Goal: Task Accomplishment & Management: Complete application form

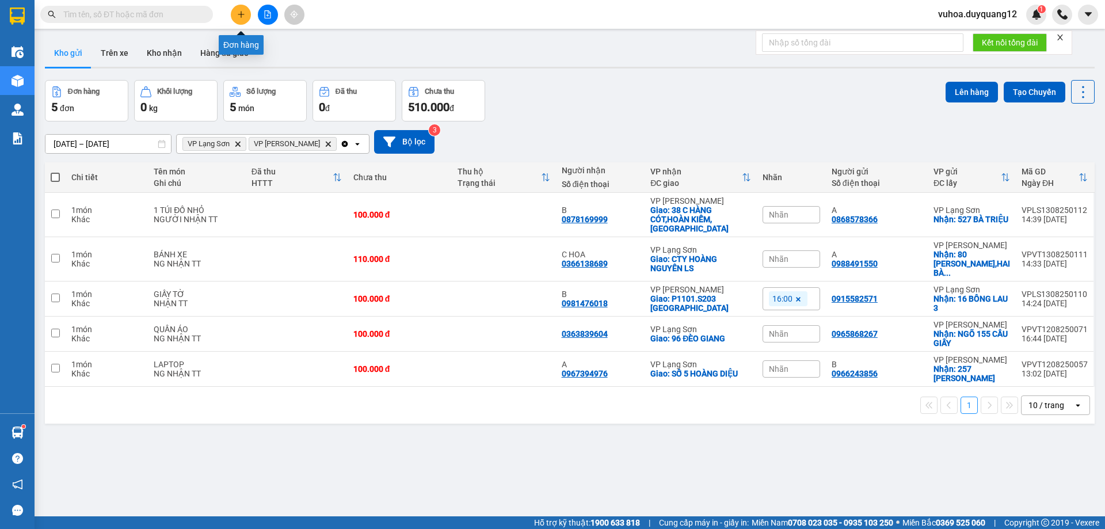
click at [238, 14] on icon "plus" at bounding box center [241, 14] width 8 height 8
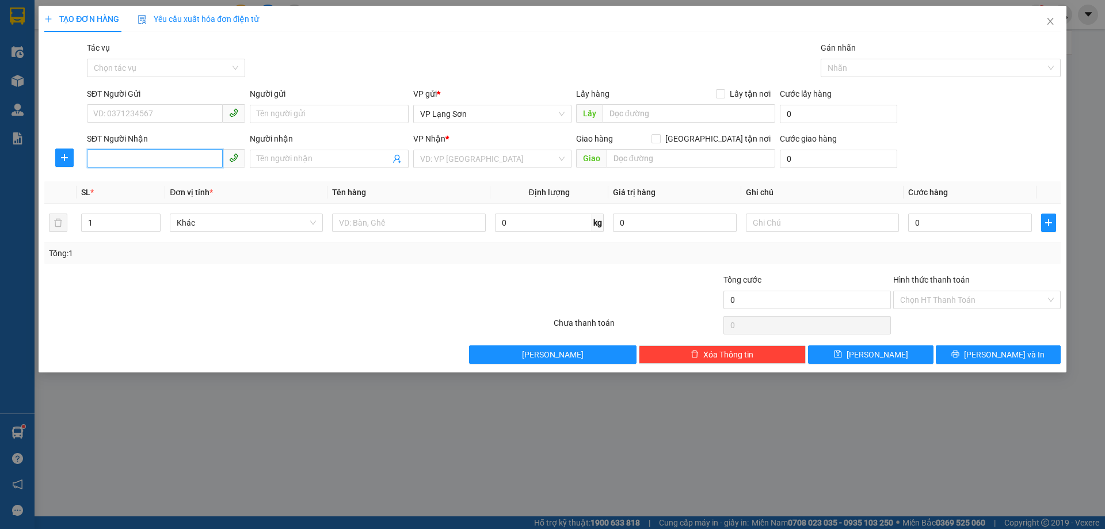
click at [166, 159] on input "SĐT Người Nhận" at bounding box center [155, 158] width 136 height 18
type input "0918969188"
click at [170, 184] on div "0918969188 - CÔ HOA" at bounding box center [166, 181] width 144 height 13
type input "CÔ HOA"
checkbox input "true"
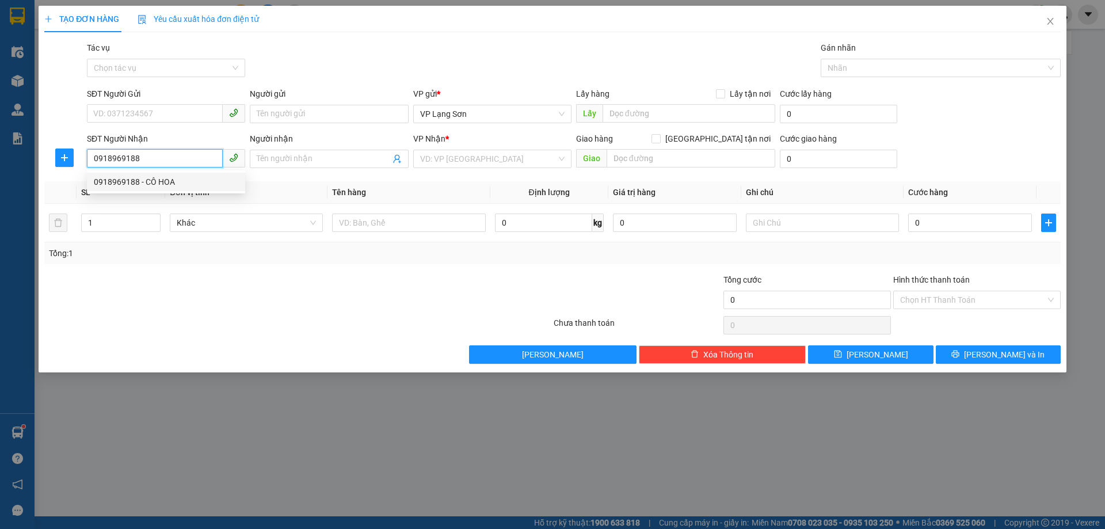
type input "KTX ĐH Y [PERSON_NAME],[GEOGRAPHIC_DATA],[GEOGRAPHIC_DATA]"
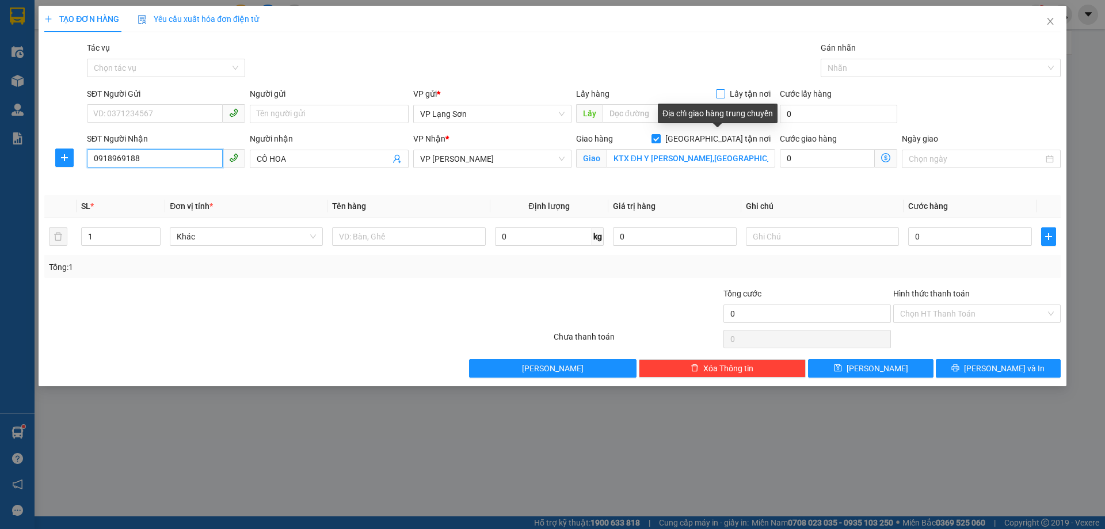
type input "0918969188"
click at [734, 96] on span "Lấy tận nơi" at bounding box center [750, 93] width 50 height 13
click at [724, 96] on input "Lấy tận nơi" at bounding box center [720, 93] width 8 height 8
checkbox input "true"
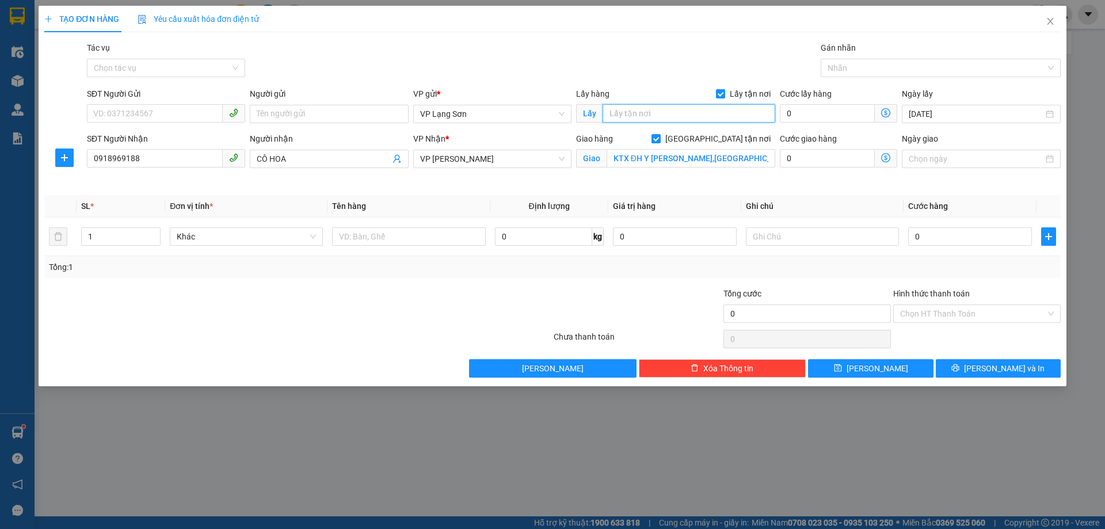
click at [678, 119] on input "text" at bounding box center [688, 113] width 173 height 18
type input "VPLS"
click at [423, 238] on input "text" at bounding box center [408, 236] width 153 height 18
click at [159, 105] on input "SĐT Người Gửi" at bounding box center [155, 113] width 136 height 18
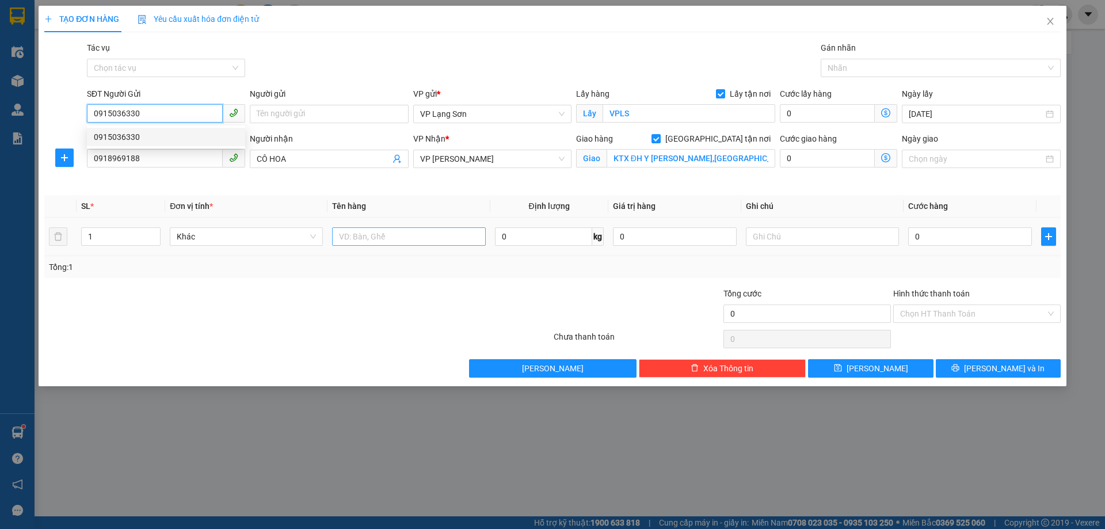
type input "0915036330"
click at [397, 243] on input "text" at bounding box center [408, 236] width 153 height 18
type input "1 KIỆN ĐỒ ĂN"
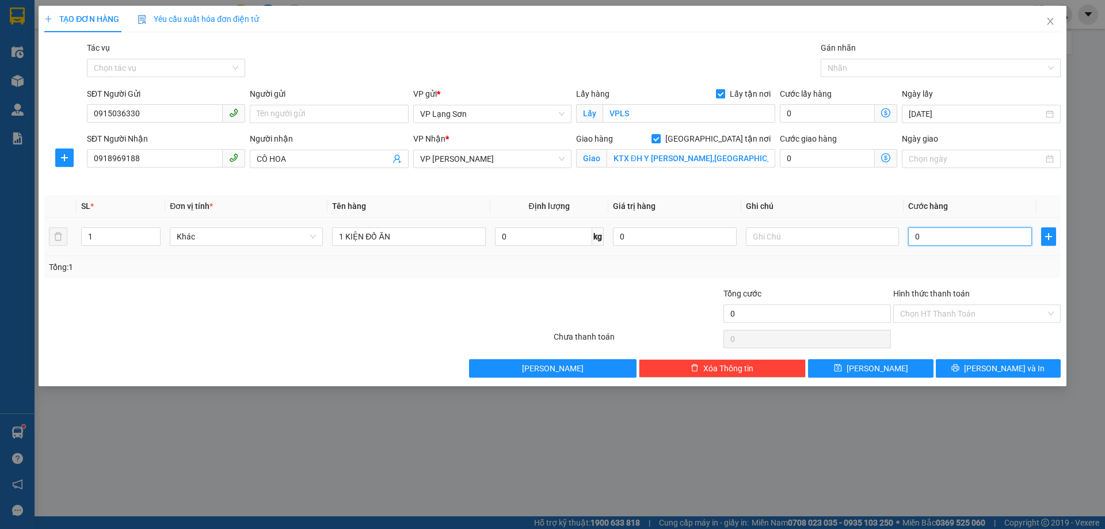
click at [984, 239] on input "0" at bounding box center [970, 236] width 124 height 18
type input "1"
type input "10"
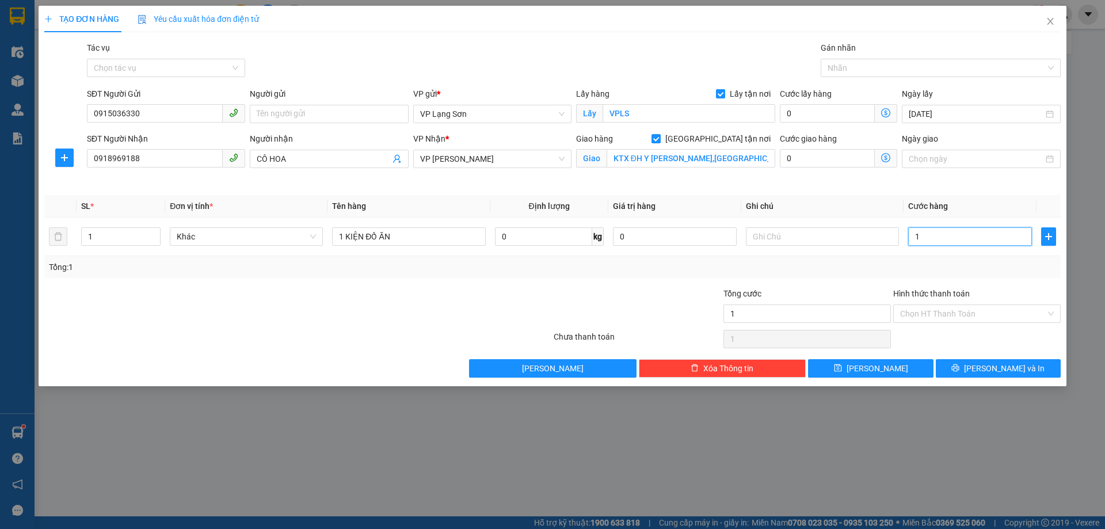
type input "10"
type input "100"
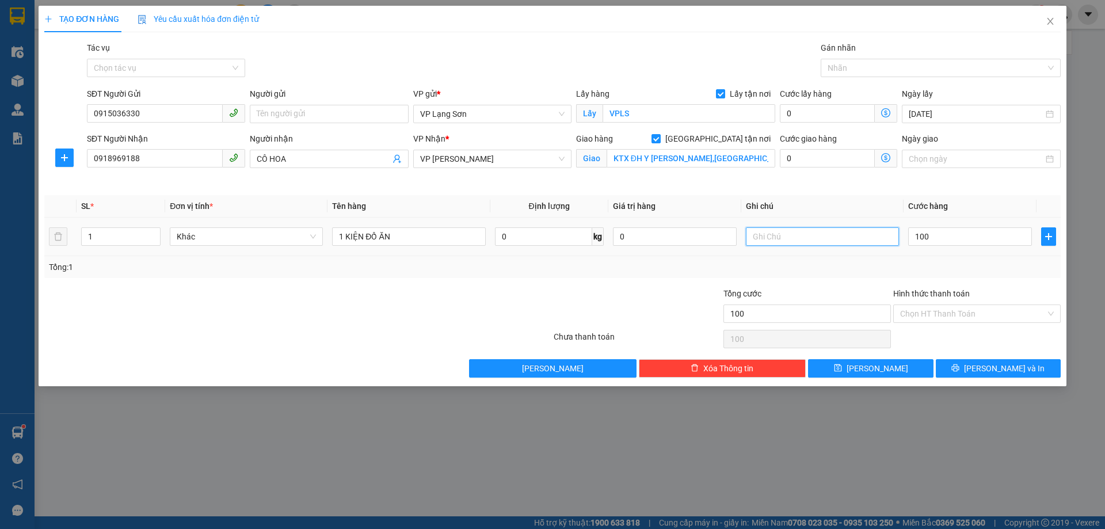
type input "100.000"
click at [787, 242] on input "text" at bounding box center [822, 236] width 153 height 18
type input "NG GỬI TT"
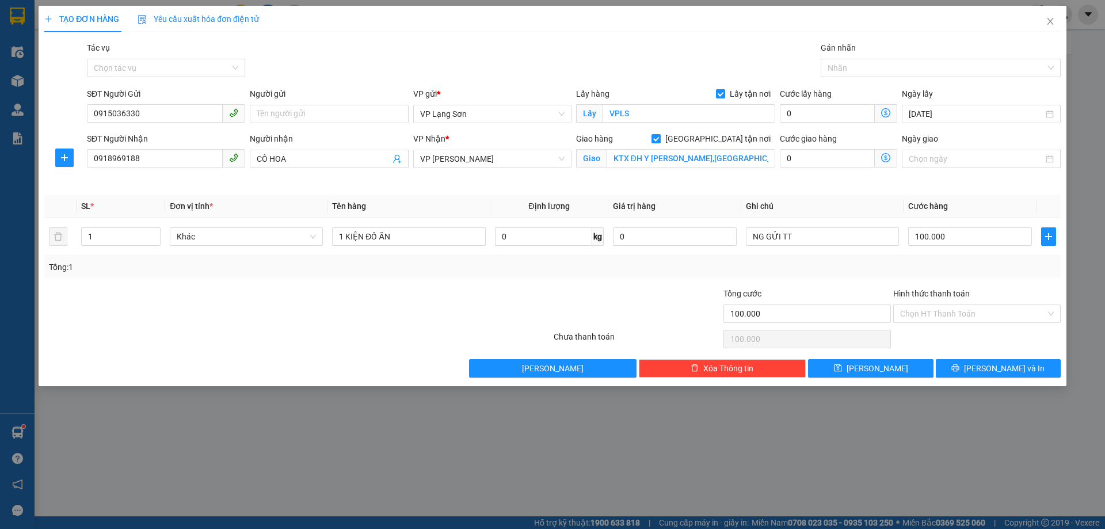
click at [780, 268] on div "Tổng: 1" at bounding box center [552, 267] width 1007 height 13
click at [884, 367] on button "[PERSON_NAME]" at bounding box center [870, 368] width 125 height 18
checkbox input "false"
type input "0"
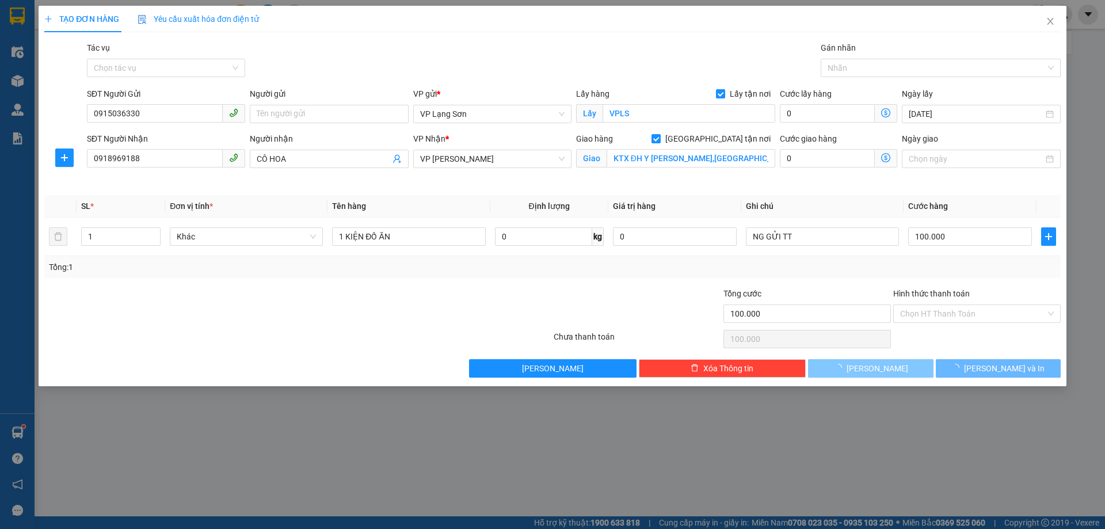
type input "0"
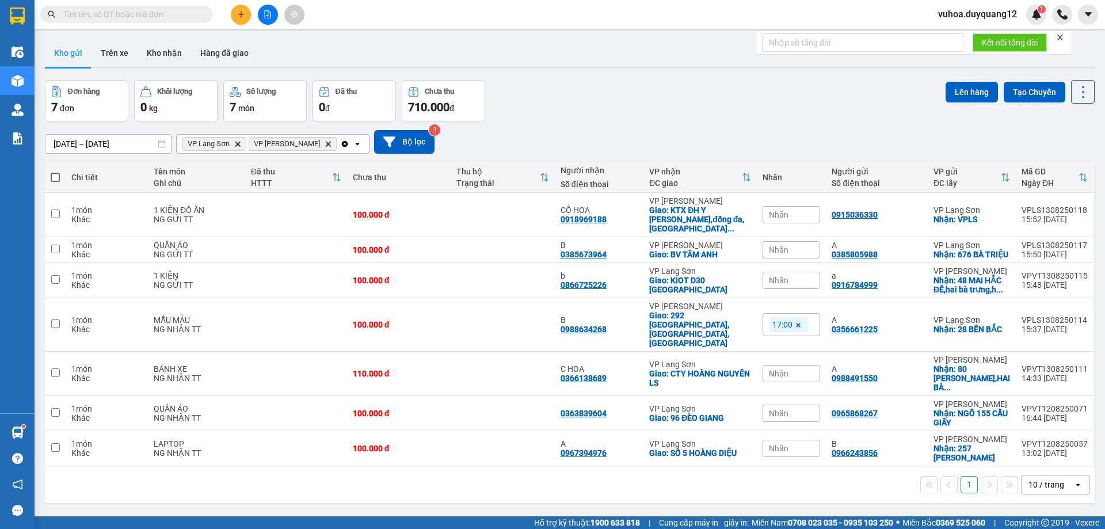
click at [949, 16] on span "vuhoa.duyquang12" at bounding box center [977, 14] width 97 height 14
click at [940, 36] on icon "login" at bounding box center [937, 35] width 7 height 7
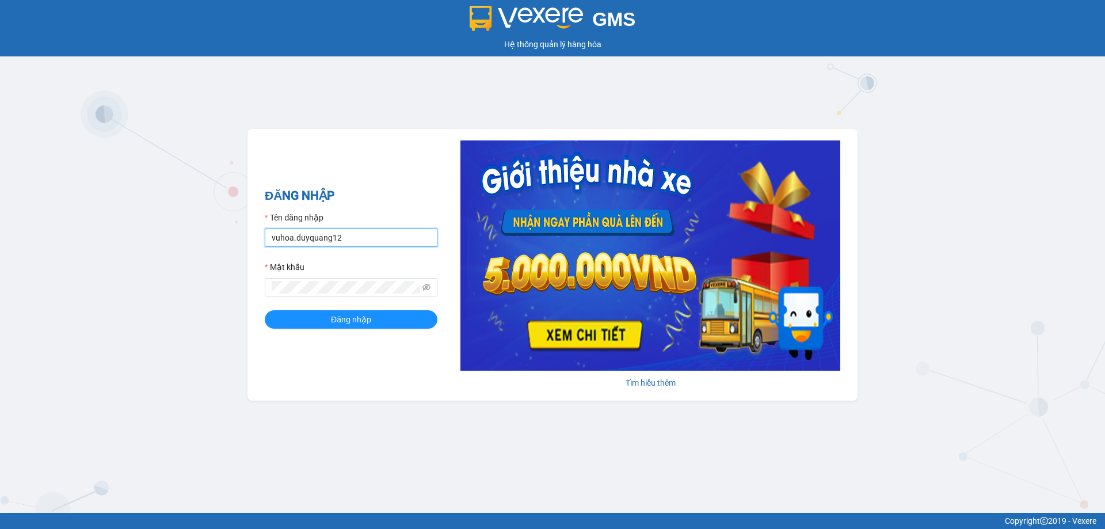
click at [382, 238] on input "vuhoa.duyquang12" at bounding box center [351, 237] width 173 height 18
type input "xuan.duyquang12"
click at [363, 313] on span "Đăng nhập" at bounding box center [351, 319] width 40 height 13
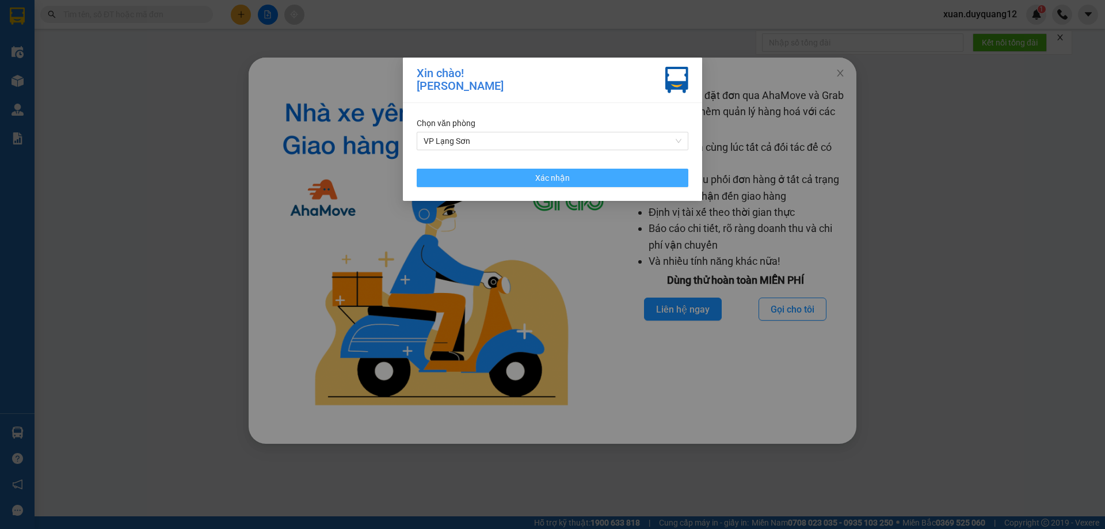
click at [618, 179] on button "Xác nhận" at bounding box center [553, 178] width 272 height 18
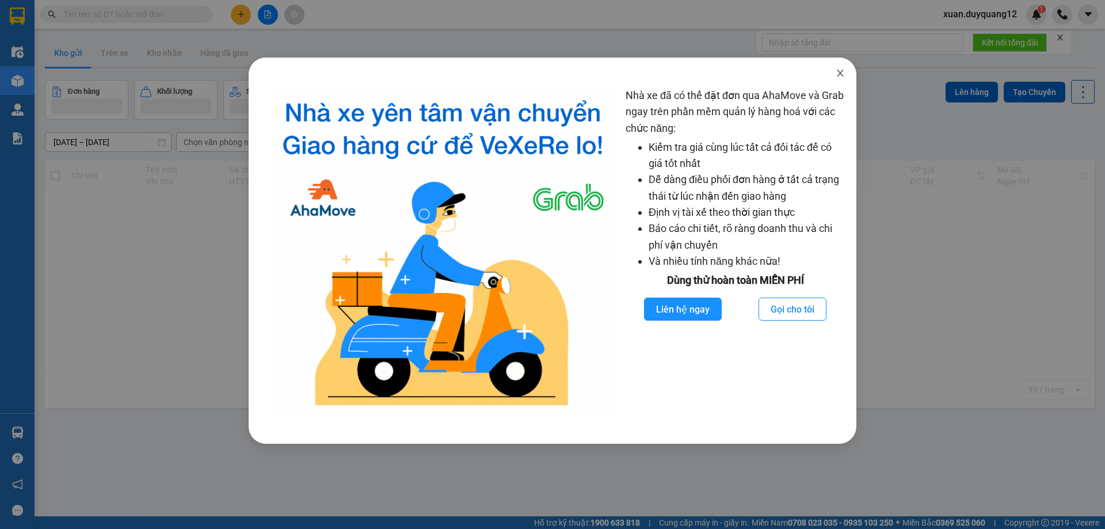
click at [842, 72] on icon "close" at bounding box center [839, 72] width 9 height 9
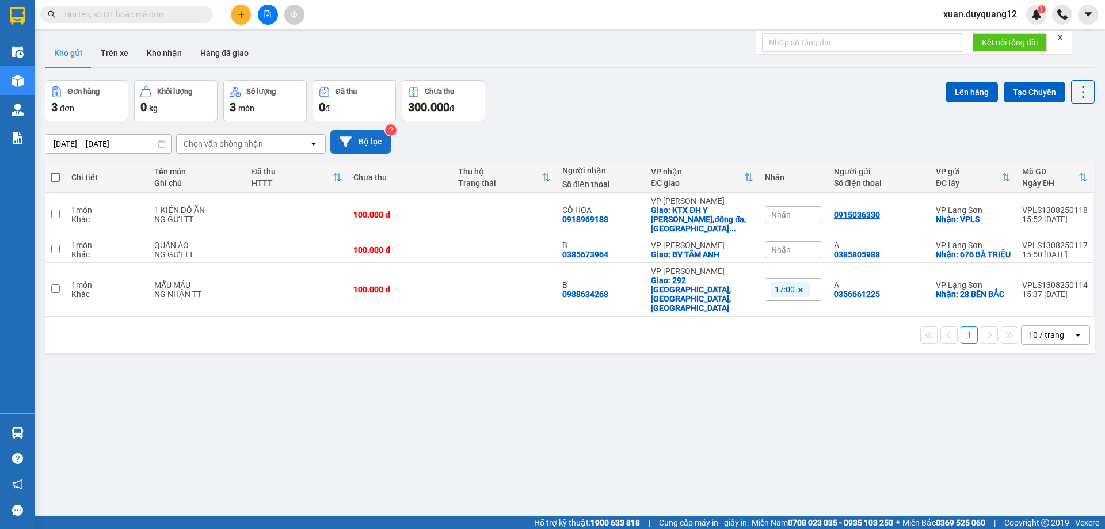
click at [356, 138] on button "Bộ lọc" at bounding box center [360, 142] width 60 height 24
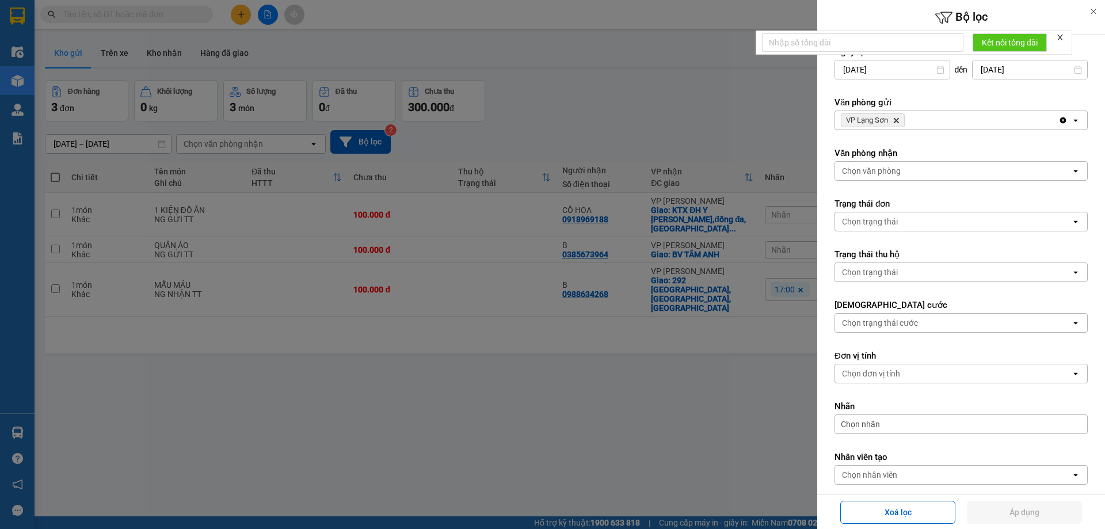
click at [674, 106] on div at bounding box center [552, 264] width 1105 height 529
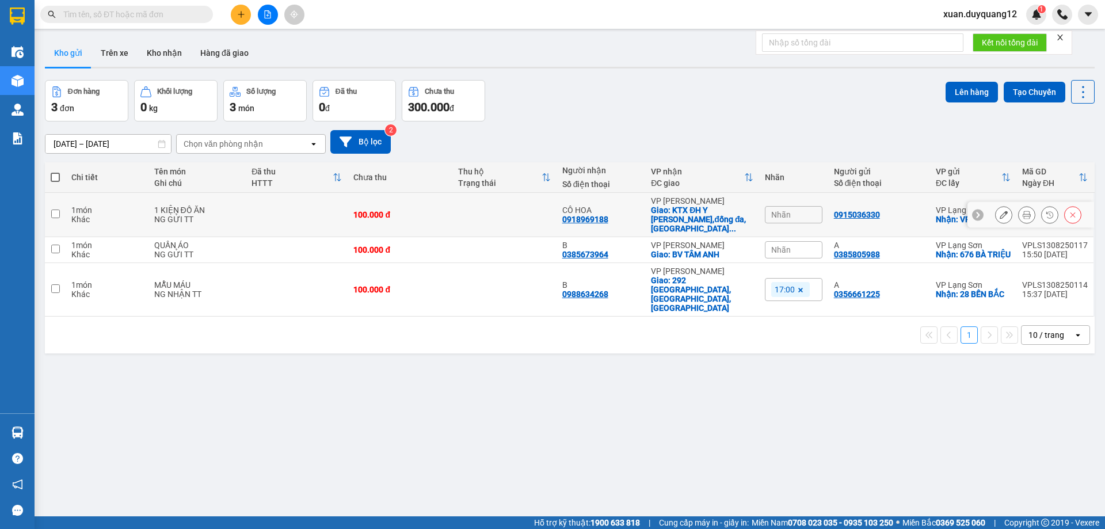
click at [880, 215] on td "0915036330" at bounding box center [879, 215] width 102 height 44
checkbox input "true"
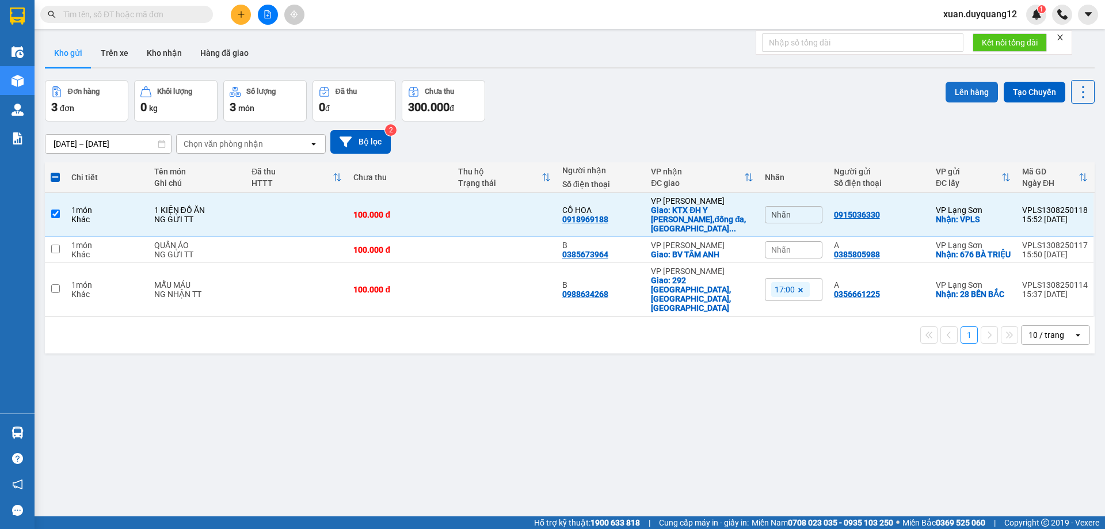
click at [963, 93] on button "Lên hàng" at bounding box center [971, 92] width 52 height 21
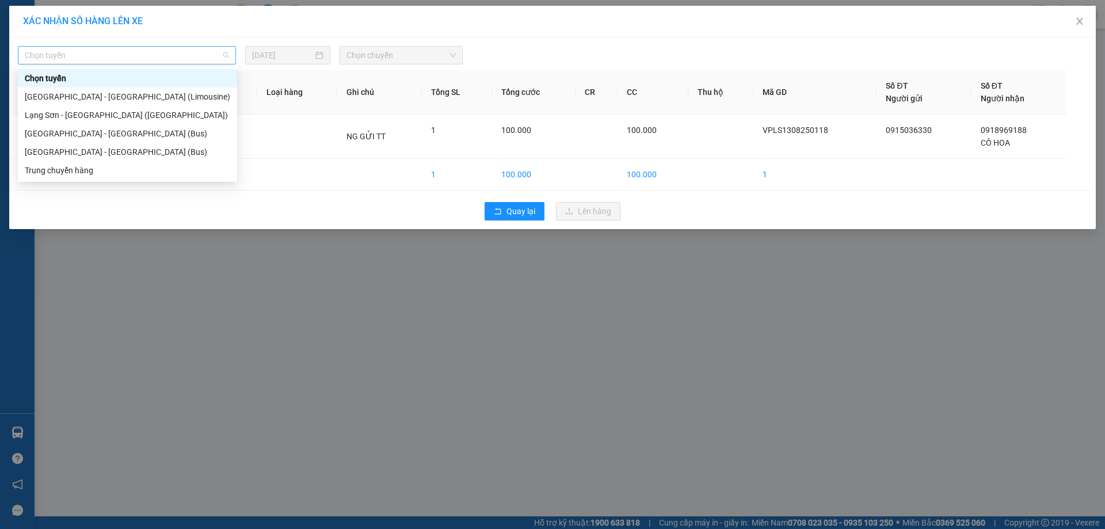
click at [106, 52] on span "Chọn tuyến" at bounding box center [127, 55] width 204 height 17
click at [166, 110] on div "Lạng Sơn - Hà Nội (Limousine)" at bounding box center [127, 115] width 205 height 13
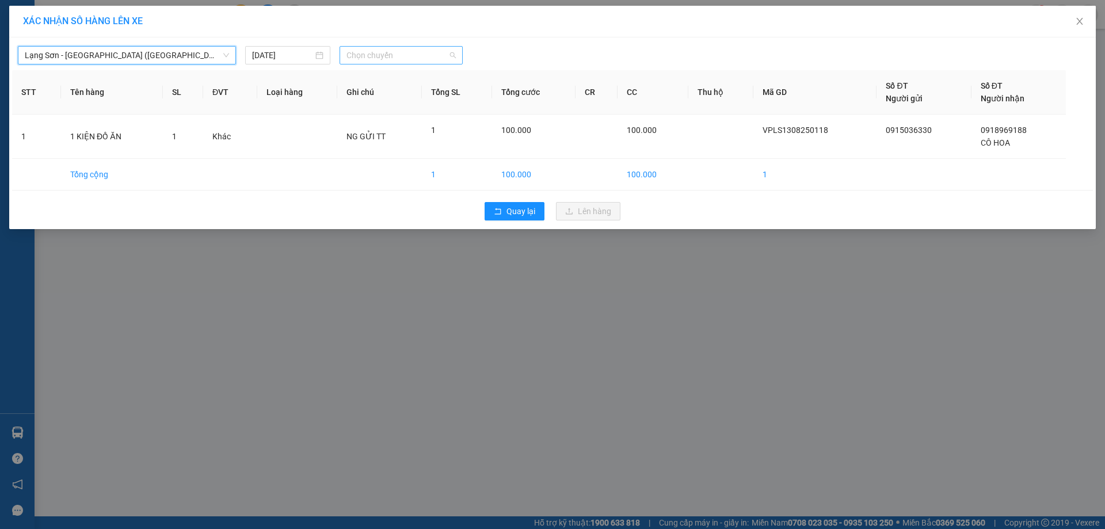
click at [431, 59] on span "Chọn chuyến" at bounding box center [400, 55] width 109 height 17
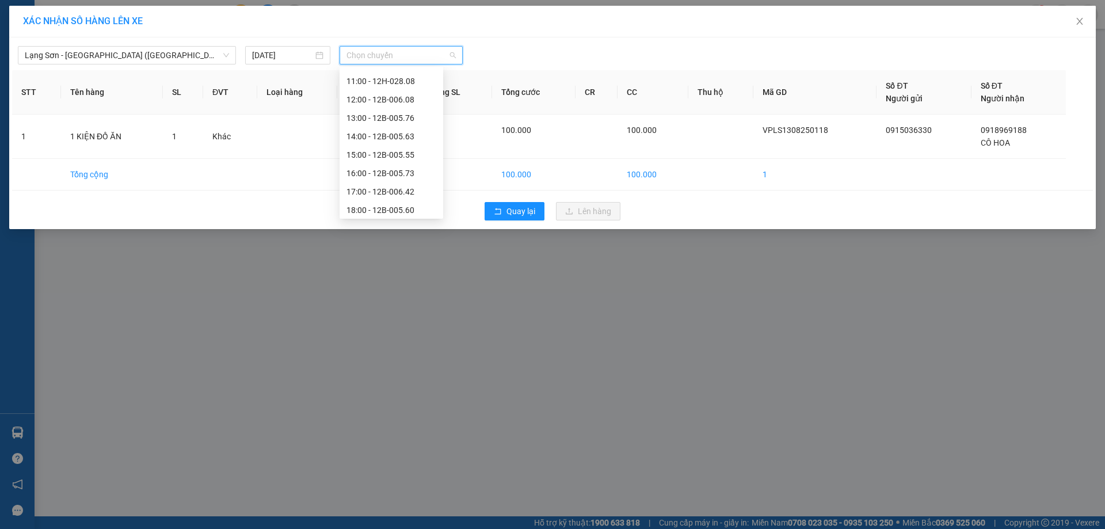
scroll to position [153, 0]
click at [396, 165] on div "16:00 - 12B-005.73" at bounding box center [391, 164] width 90 height 13
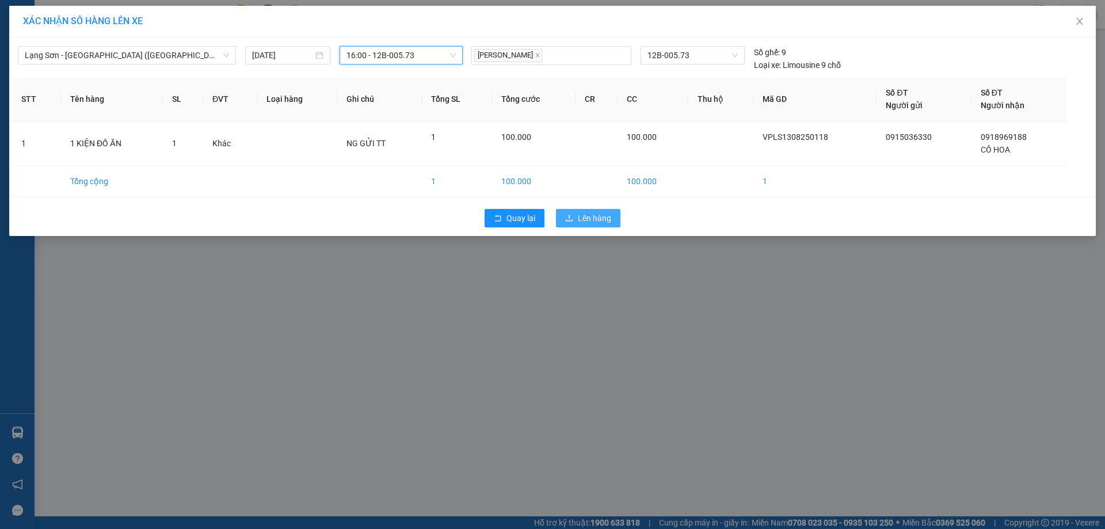
click at [571, 219] on icon "upload" at bounding box center [569, 218] width 8 height 8
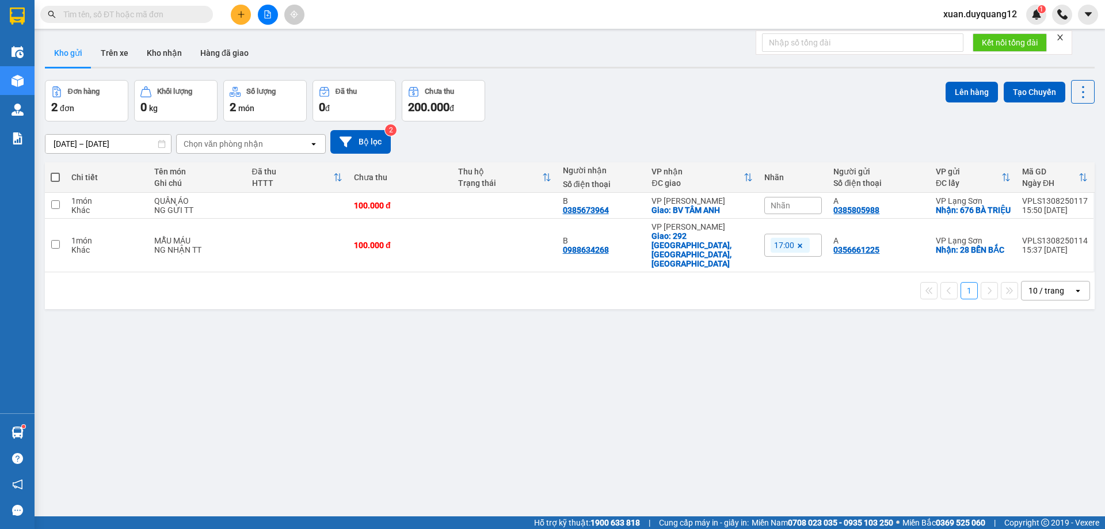
click at [165, 18] on input "text" at bounding box center [131, 14] width 136 height 13
click at [240, 16] on icon "plus" at bounding box center [241, 14] width 8 height 8
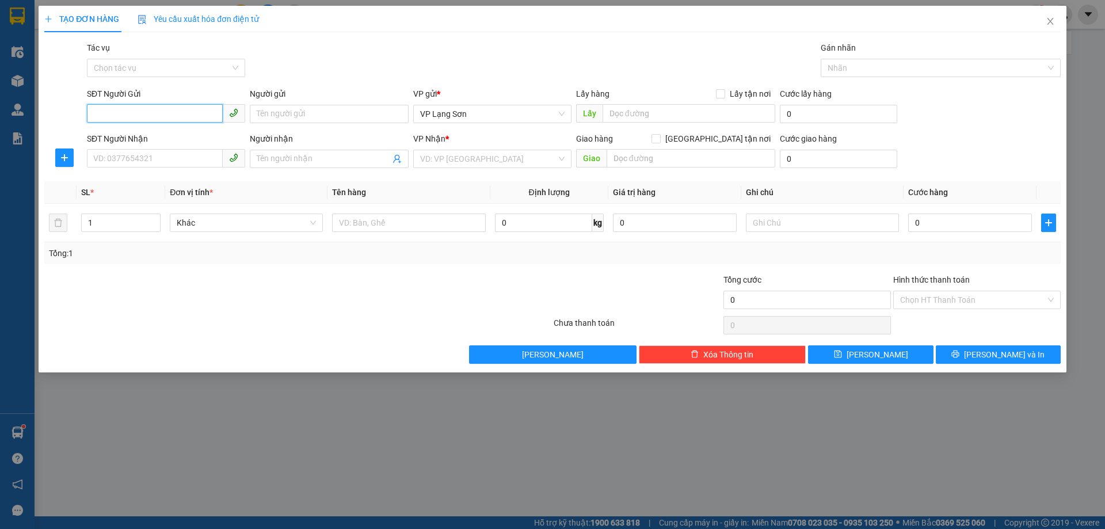
paste input "0919994678"
click at [481, 112] on span "VP Lạng Sơn" at bounding box center [492, 113] width 144 height 17
type input "0919994678"
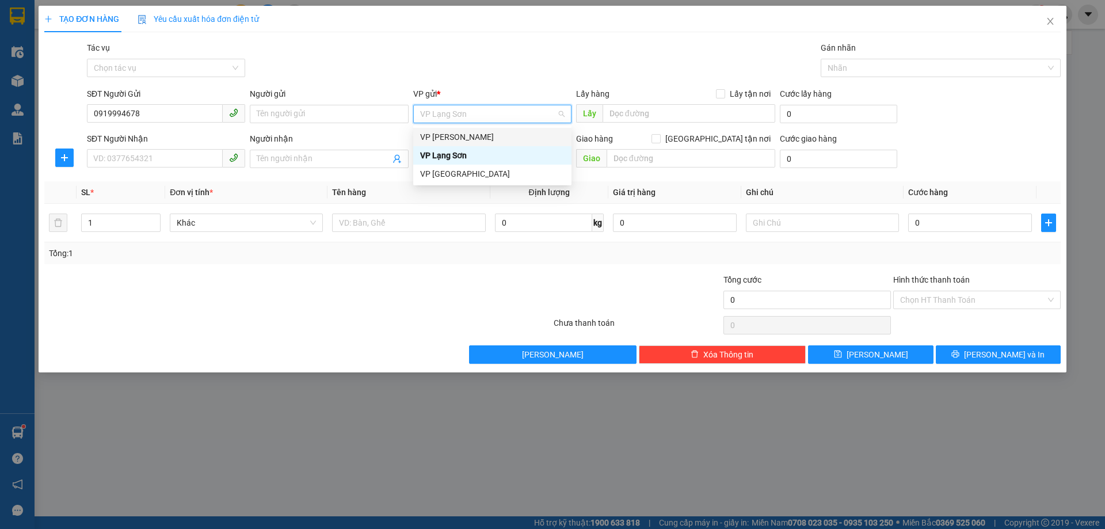
click at [472, 139] on div "VP [PERSON_NAME]" at bounding box center [492, 137] width 144 height 13
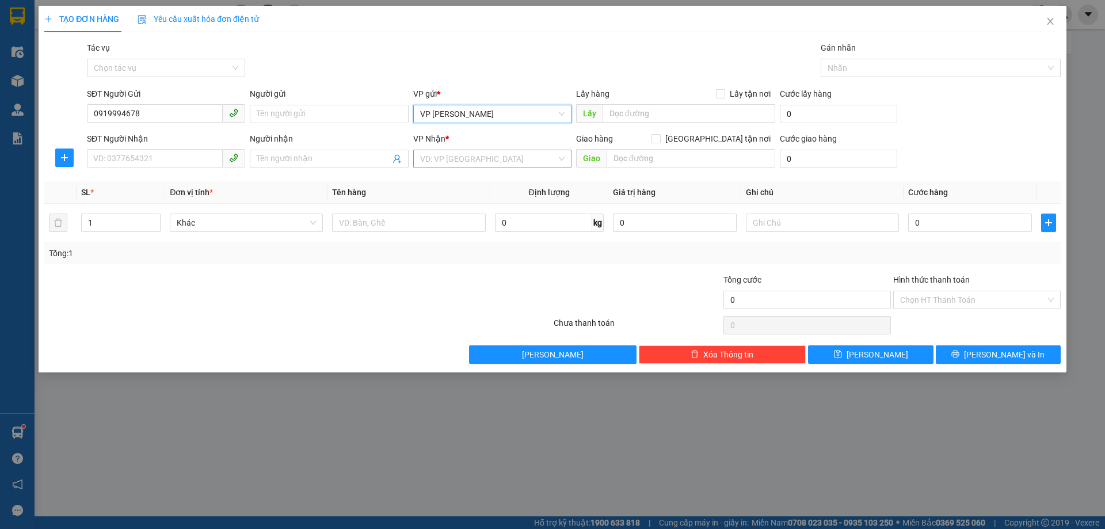
click at [476, 166] on input "search" at bounding box center [488, 158] width 136 height 17
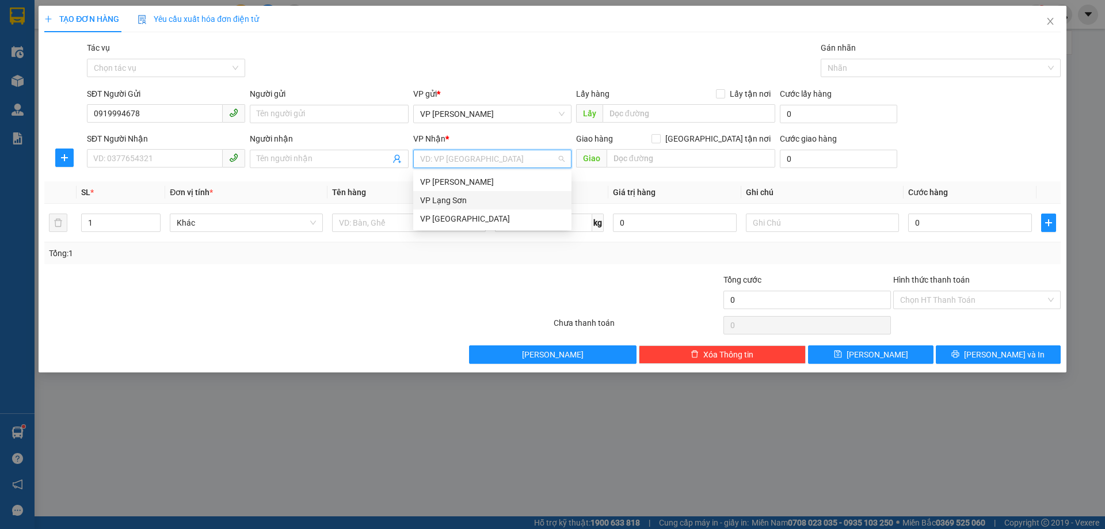
click at [481, 207] on div "VP Lạng Sơn" at bounding box center [492, 200] width 158 height 18
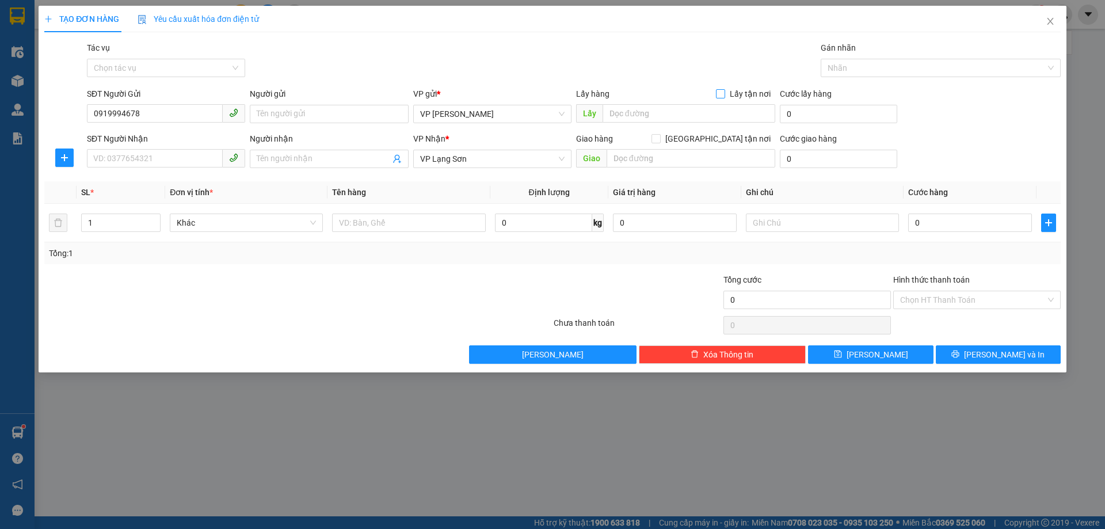
click at [744, 90] on span "Lấy tận nơi" at bounding box center [750, 93] width 50 height 13
click at [724, 90] on input "Lấy tận nơi" at bounding box center [720, 93] width 8 height 8
checkbox input "true"
drag, startPoint x: 738, startPoint y: 135, endPoint x: 731, endPoint y: 136, distance: 6.6
click at [737, 135] on span "[GEOGRAPHIC_DATA] tận nơi" at bounding box center [717, 138] width 114 height 13
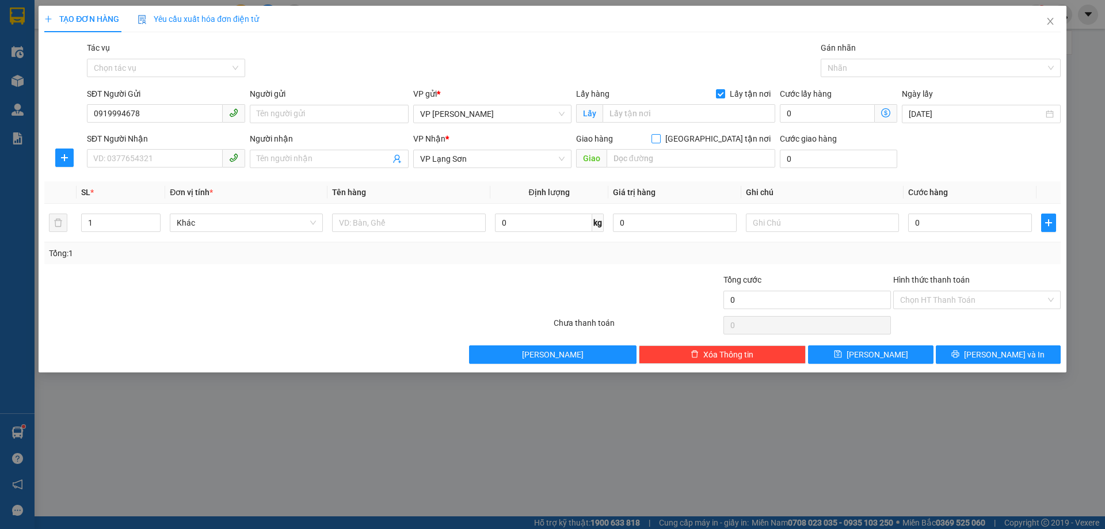
click at [659, 135] on input "[GEOGRAPHIC_DATA] tận nơi" at bounding box center [655, 138] width 8 height 8
checkbox input "true"
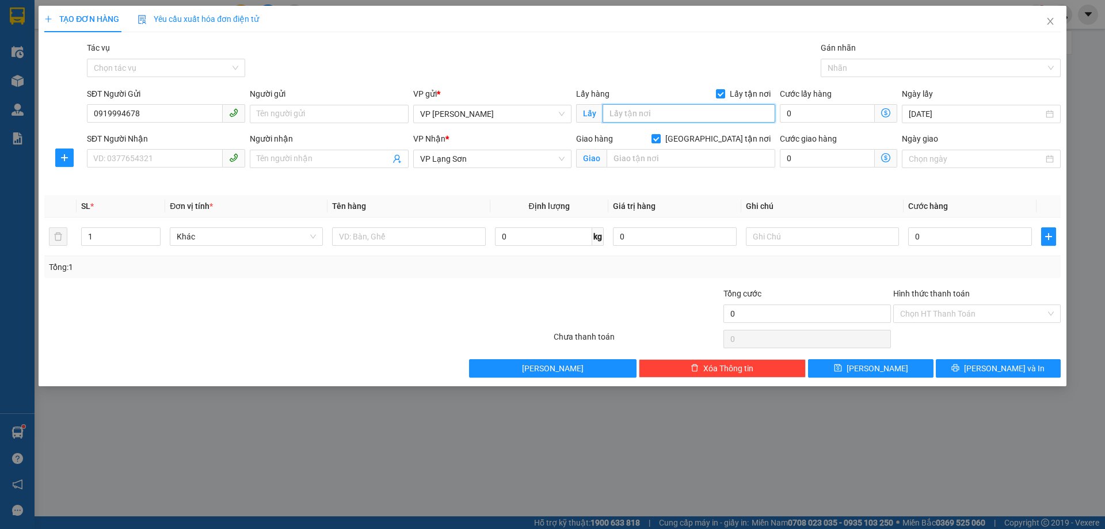
click at [675, 120] on input "text" at bounding box center [688, 113] width 173 height 18
click at [480, 112] on span "VP [PERSON_NAME]" at bounding box center [492, 113] width 144 height 17
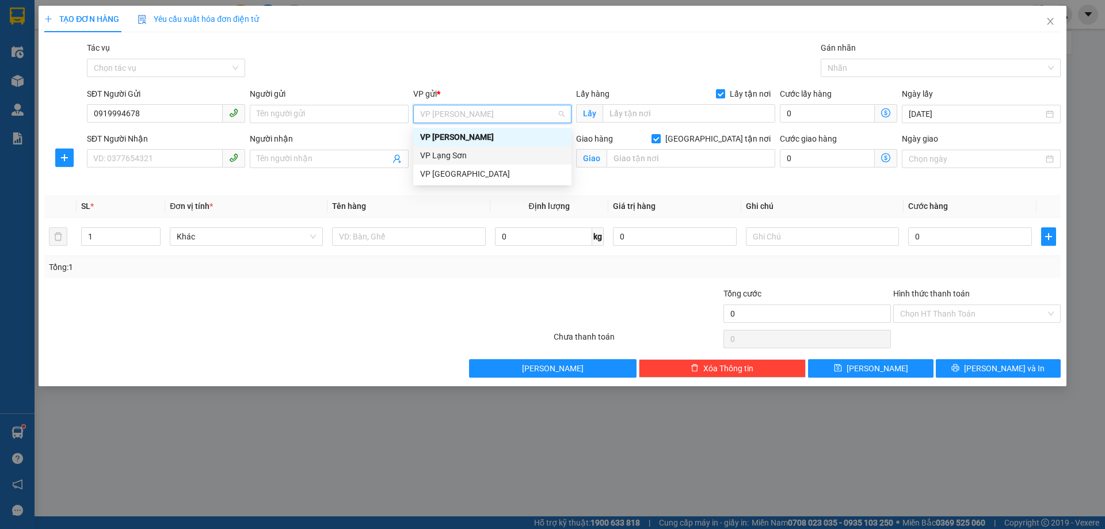
click at [465, 154] on div "VP Lạng Sơn" at bounding box center [492, 155] width 144 height 13
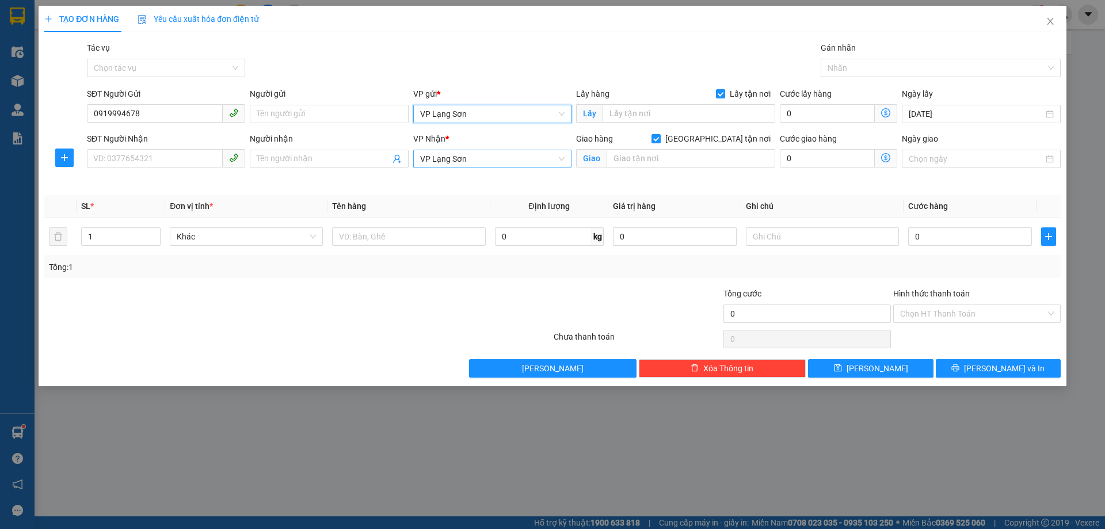
click at [468, 155] on span "VP Lạng Sơn" at bounding box center [492, 158] width 144 height 17
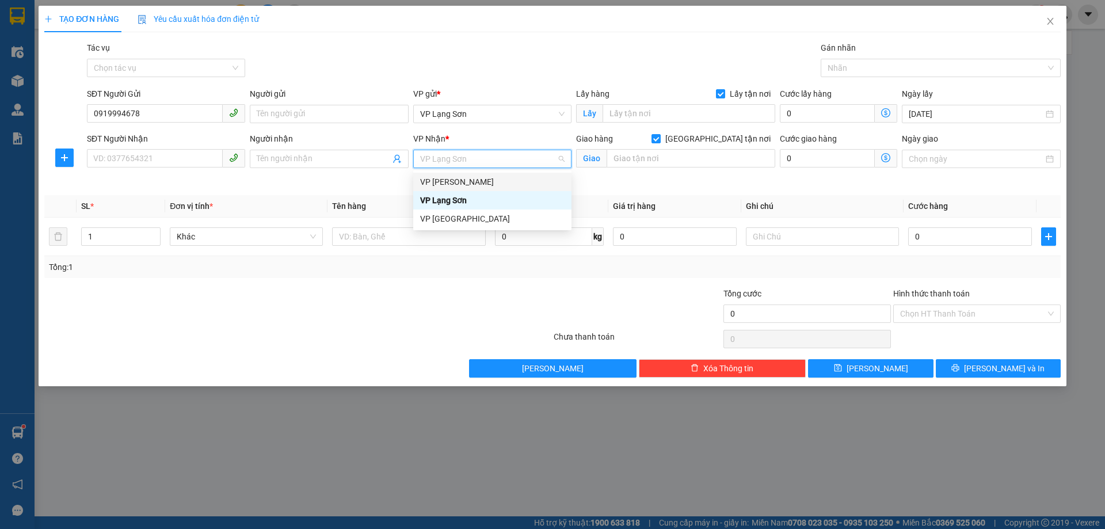
click at [509, 186] on div "VP [PERSON_NAME]" at bounding box center [492, 181] width 144 height 13
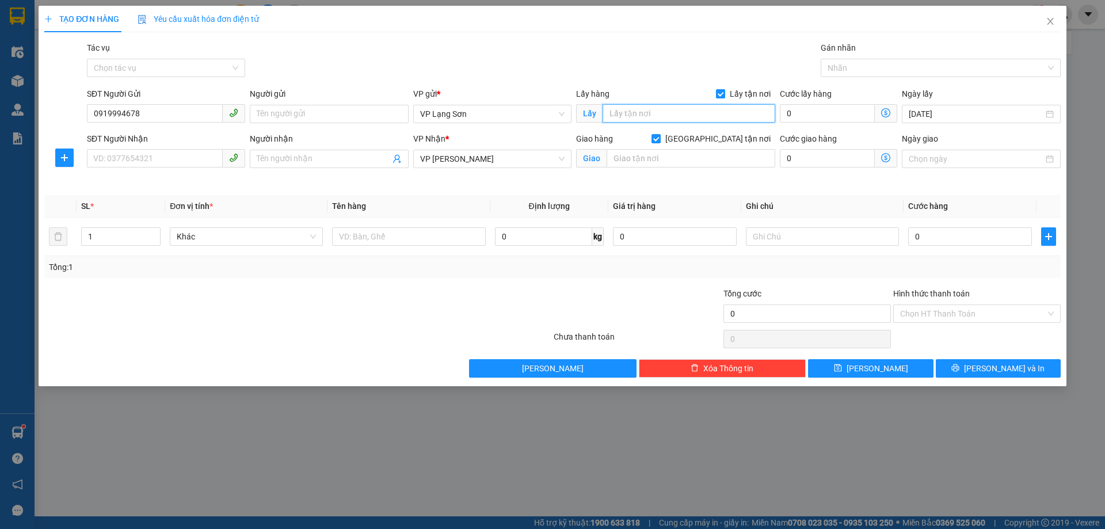
click at [672, 109] on input "text" at bounding box center [688, 113] width 173 height 18
click at [170, 161] on input "SĐT Người Nhận" at bounding box center [155, 158] width 136 height 18
click at [705, 116] on input "THE PRIDE" at bounding box center [688, 113] width 173 height 18
click at [692, 116] on input "THE PRIDE" at bounding box center [688, 113] width 173 height 18
type input "THE PRIDE TRẦN PHÚ"
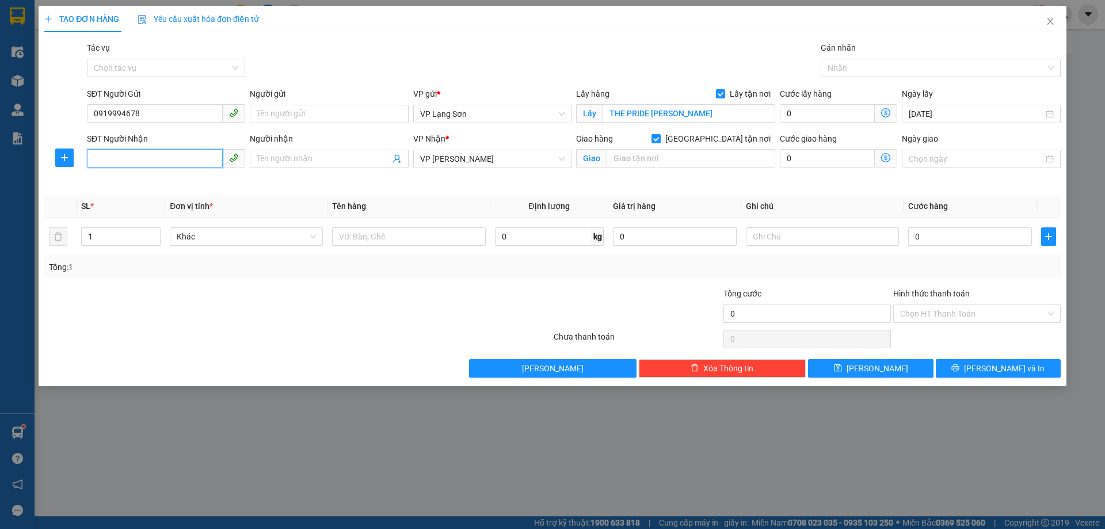
click at [196, 161] on input "SĐT Người Nhận" at bounding box center [155, 158] width 136 height 18
type input "0888425886"
click at [651, 164] on input "text" at bounding box center [690, 158] width 169 height 18
type input "H"
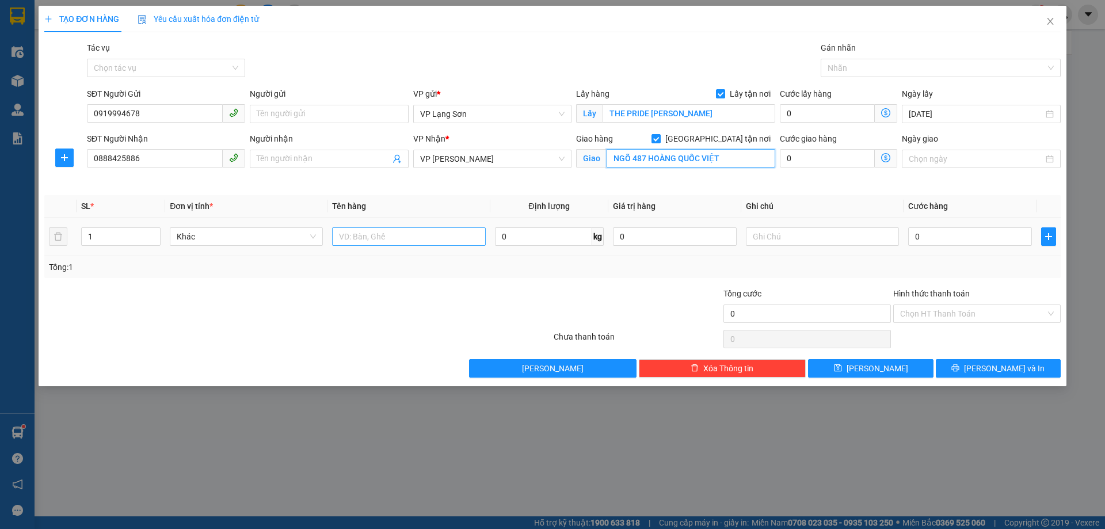
type input "NGÕ 487 HOÀNG QUỐC VIỆT"
click at [392, 232] on input "text" at bounding box center [408, 236] width 153 height 18
click at [400, 234] on input "KÍNH CAMMERRA" at bounding box center [408, 236] width 153 height 18
type input "KÍNH CAMMERA"
click at [976, 236] on input "0" at bounding box center [970, 236] width 124 height 18
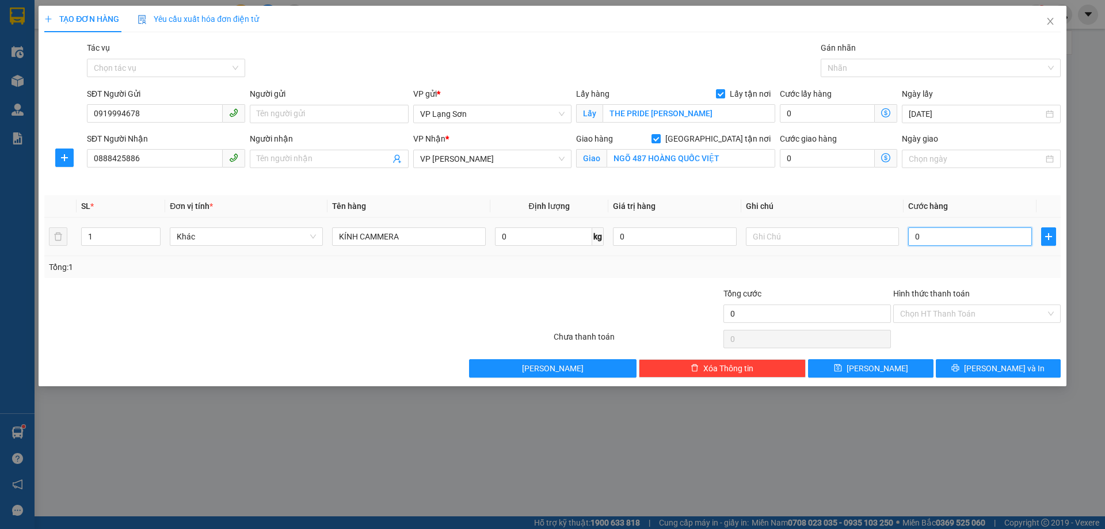
type input "1"
type input "10"
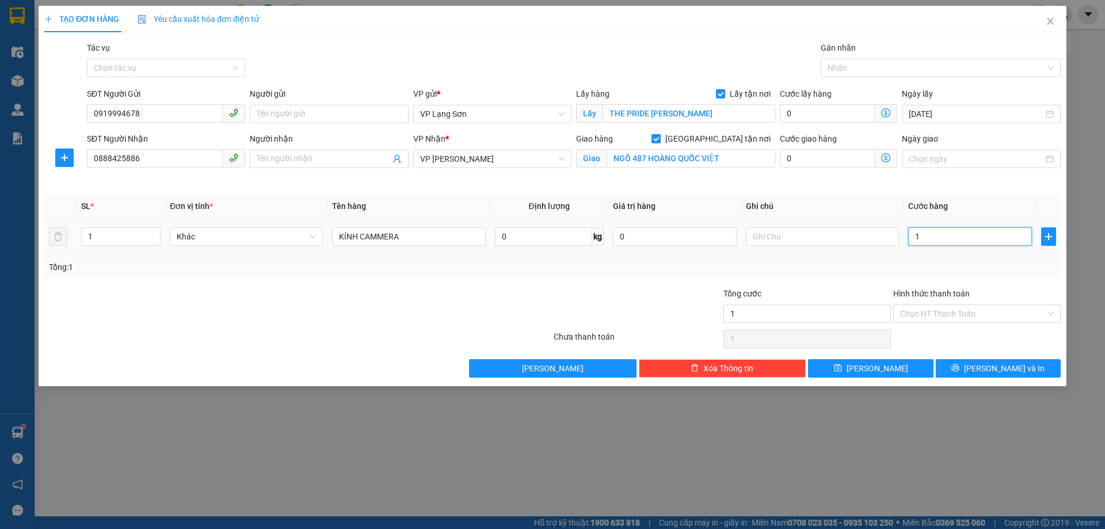
type input "10"
type input "100"
type input "100.000"
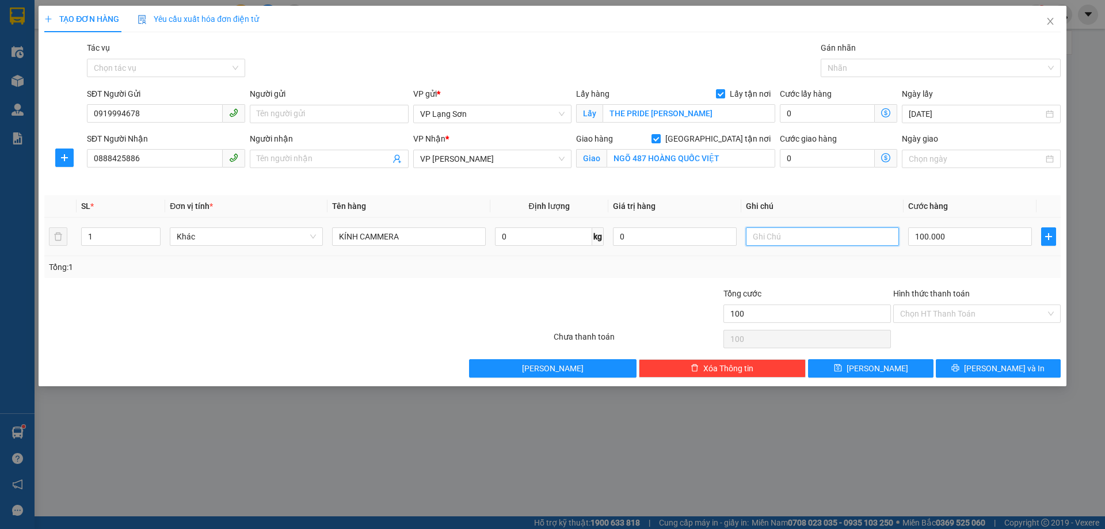
type input "100.000"
click at [848, 236] on input "text" at bounding box center [822, 236] width 153 height 18
type input "NG NHẬN TT"
click at [842, 372] on icon "save" at bounding box center [838, 368] width 8 height 8
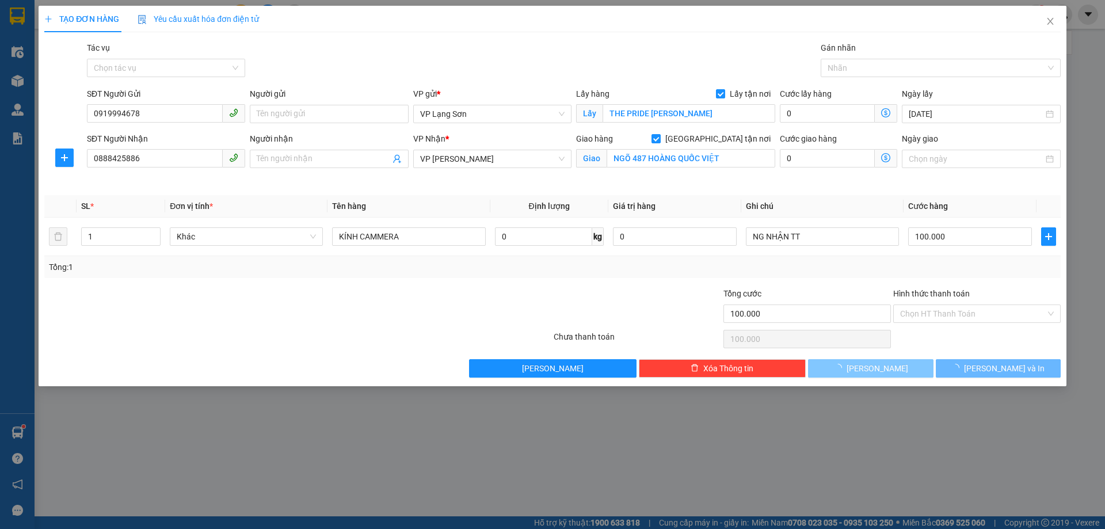
checkbox input "false"
type input "0"
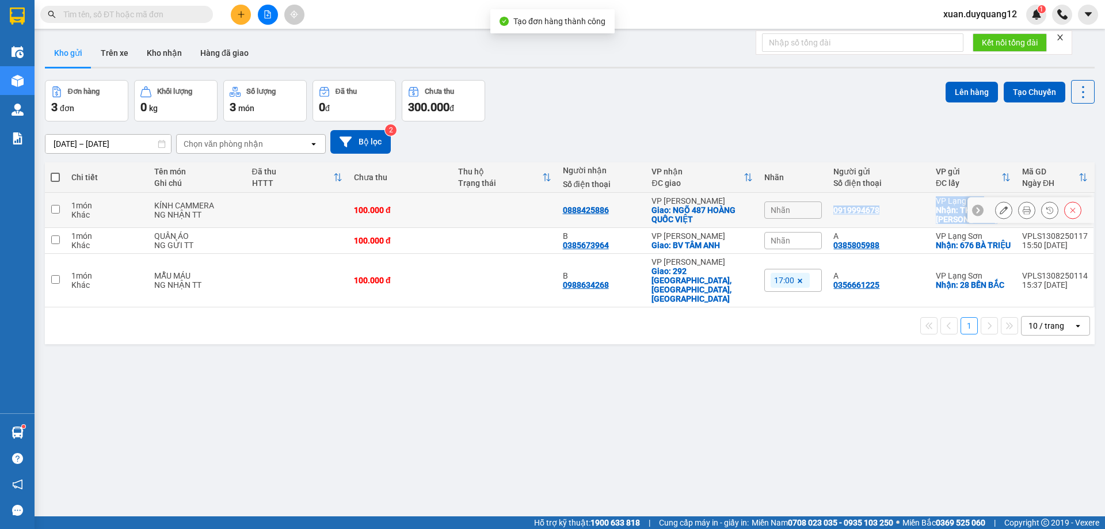
drag, startPoint x: 980, startPoint y: 219, endPoint x: 827, endPoint y: 213, distance: 153.1
click at [827, 213] on tr "1 món Khác KÍNH CAMMERA NG NHẬN TT 100.000 đ 0888425886 VP Minh Khai Giao: NGÕ …" at bounding box center [569, 210] width 1049 height 35
checkbox input "true"
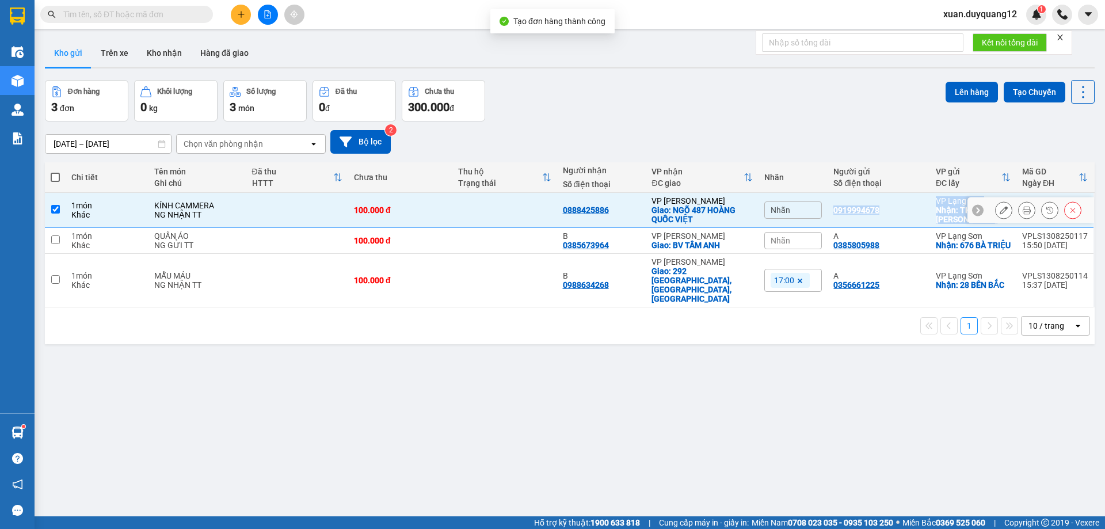
copy tr "0919994678 VP Lạng Sơn Nhận: THE PRIDE TRẦN PHÚ VPLS1308250119 17:02 13/08"
click at [103, 53] on button "Trên xe" at bounding box center [114, 53] width 46 height 28
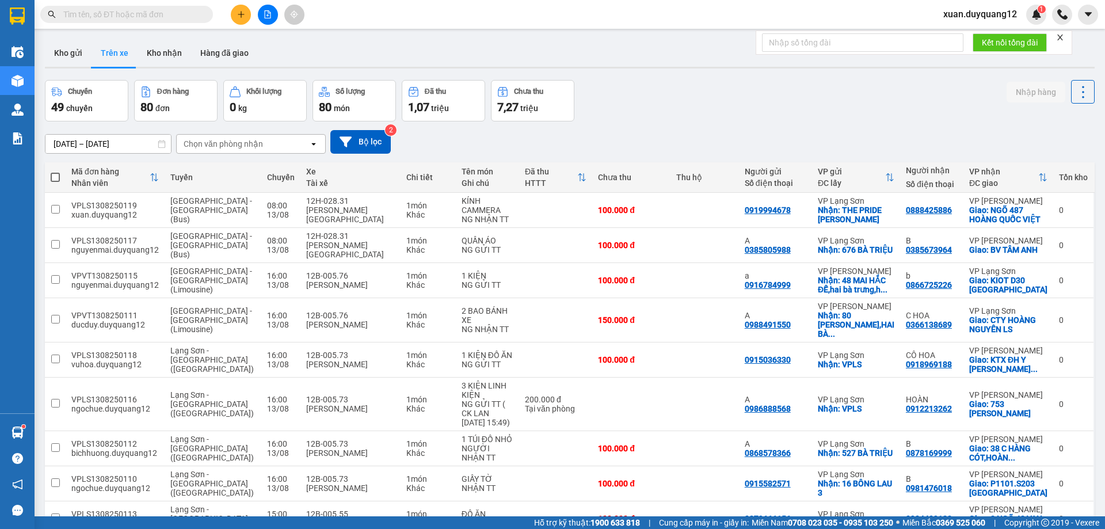
click at [265, 20] on button at bounding box center [268, 15] width 20 height 20
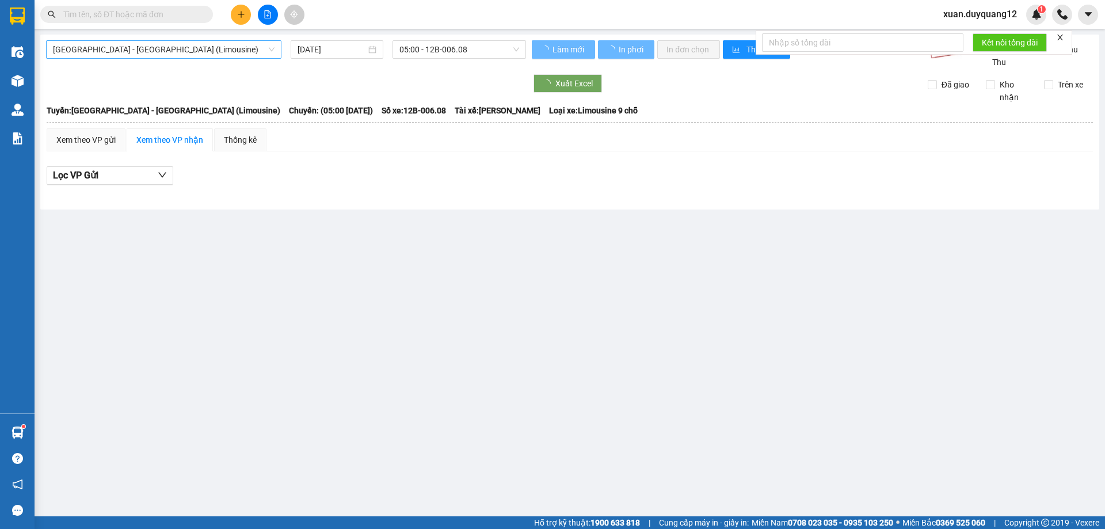
click at [105, 45] on span "Hà Nội - Lạng Sơn (Limousine)" at bounding box center [164, 49] width 222 height 17
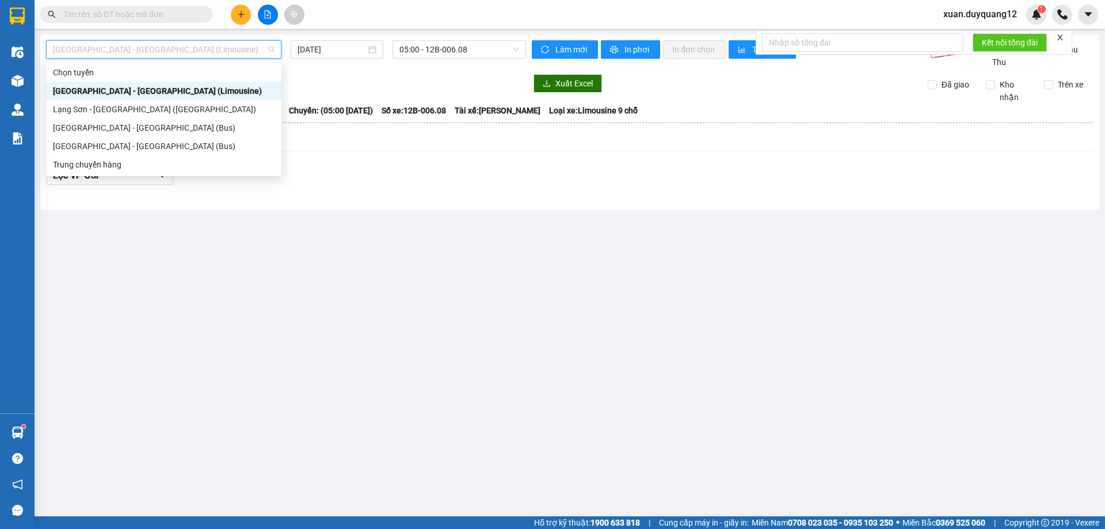
click at [129, 100] on div "Hà Nội - Lạng Sơn (Limousine)" at bounding box center [163, 91] width 235 height 18
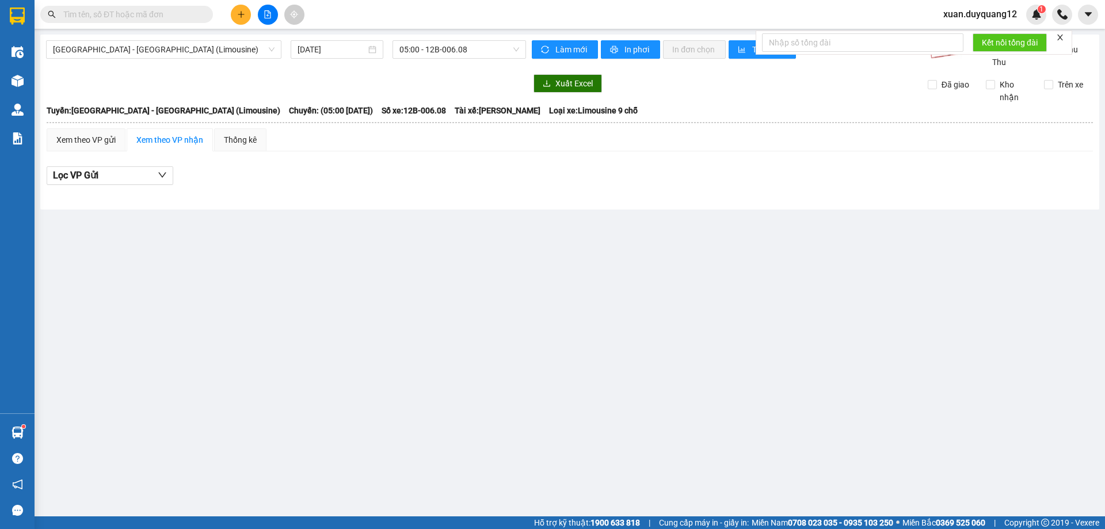
click at [81, 26] on div "Kết quả tìm kiếm ( 0 ) Bộ lọc No Data xuan.duyquang12 1" at bounding box center [552, 14] width 1105 height 29
click at [98, 48] on span "Hà Nội - Lạng Sơn (Limousine)" at bounding box center [164, 49] width 222 height 17
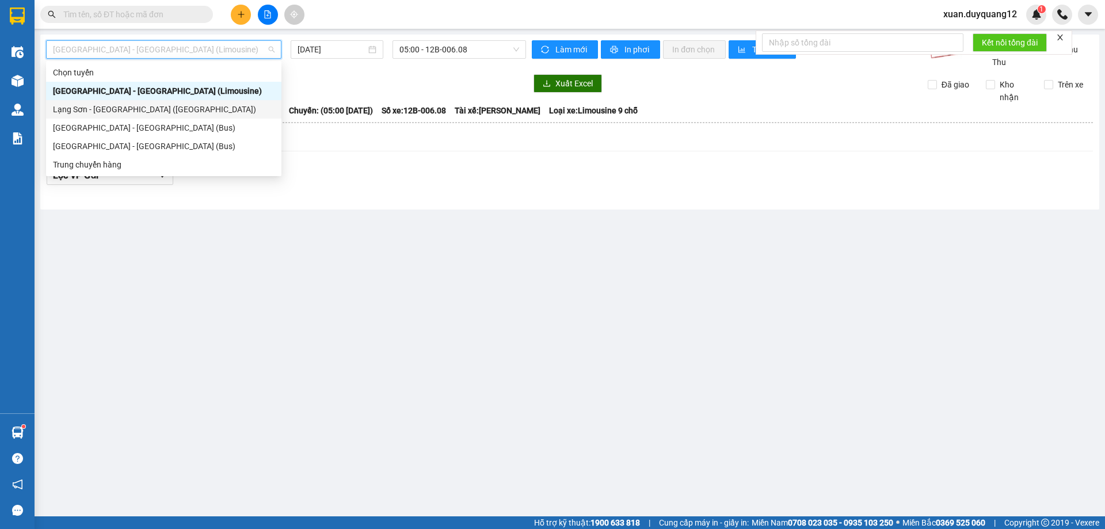
click at [93, 110] on div "Lạng Sơn - Hà Nội (Limousine)" at bounding box center [164, 109] width 222 height 13
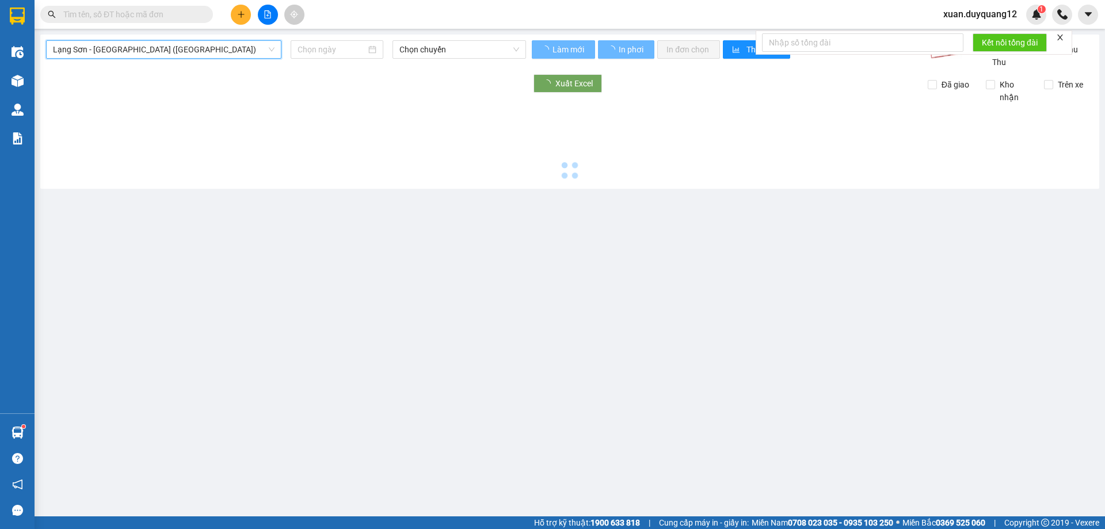
type input "[DATE]"
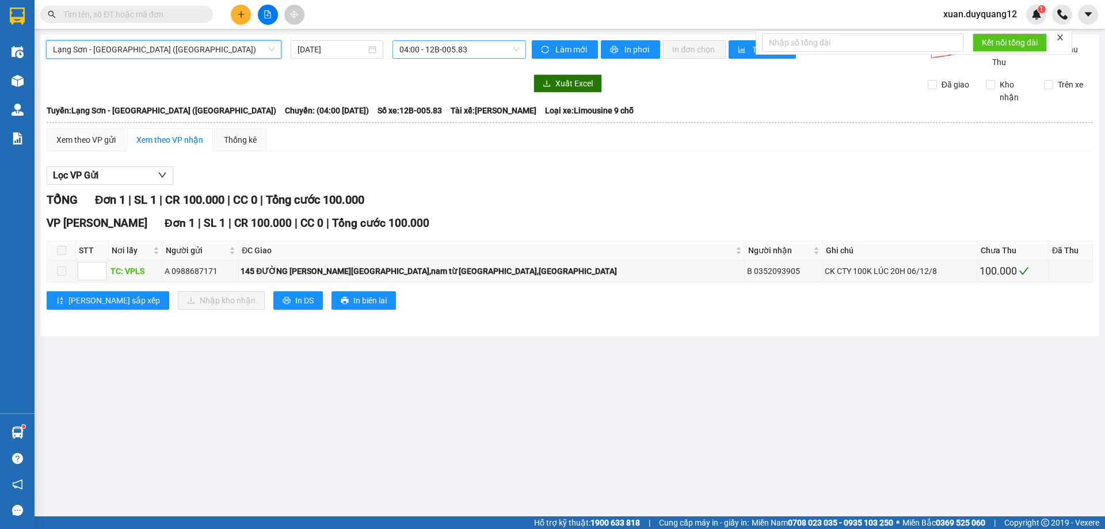
click at [423, 52] on span "04:00 - 12B-005.83" at bounding box center [459, 49] width 120 height 17
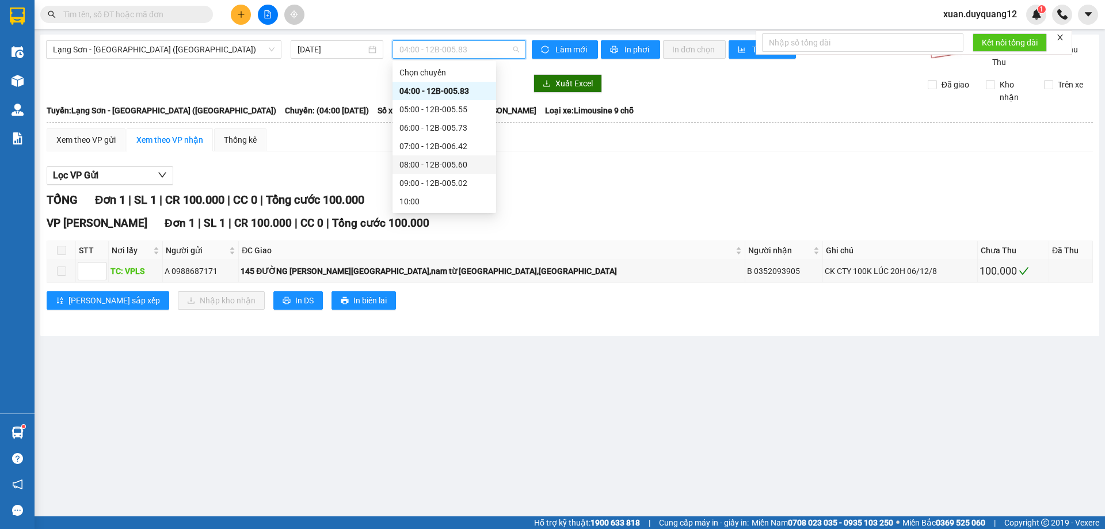
click at [455, 159] on div "08:00 - 12B-005.60" at bounding box center [444, 164] width 90 height 13
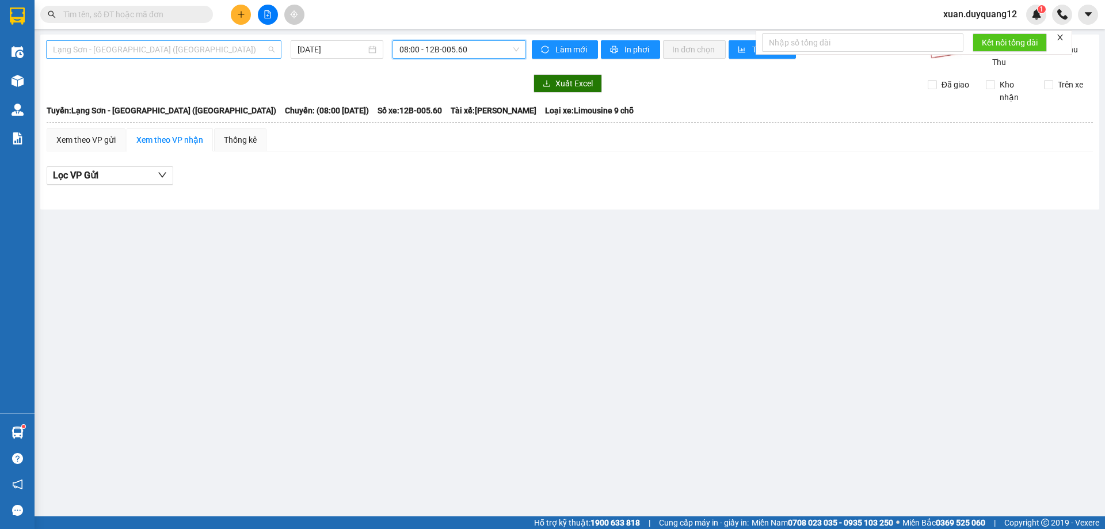
click at [160, 45] on span "Lạng Sơn - Hà Nội (Limousine)" at bounding box center [164, 49] width 222 height 17
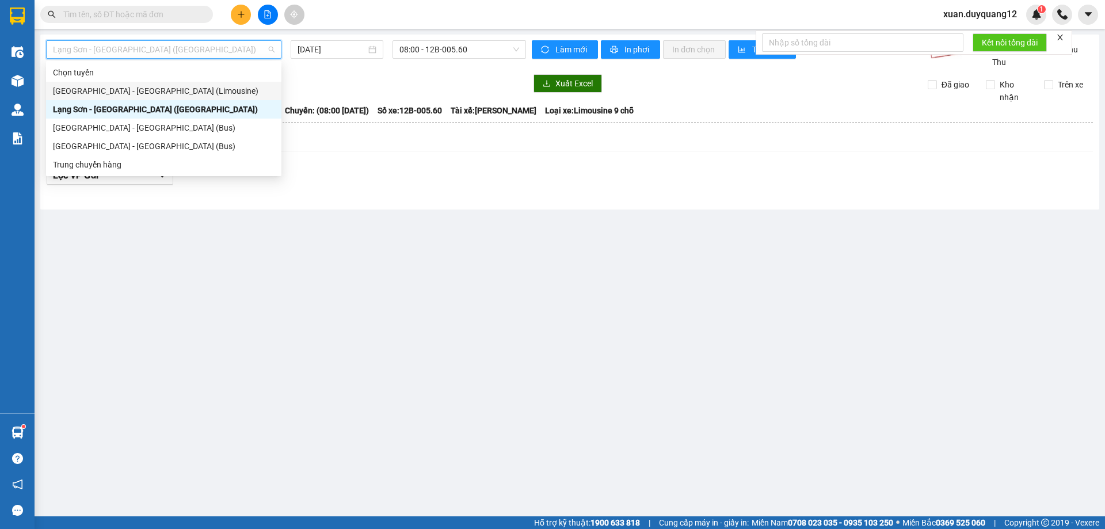
click at [146, 94] on div "Hà Nội - Lạng Sơn (Limousine)" at bounding box center [164, 91] width 222 height 13
type input "[DATE]"
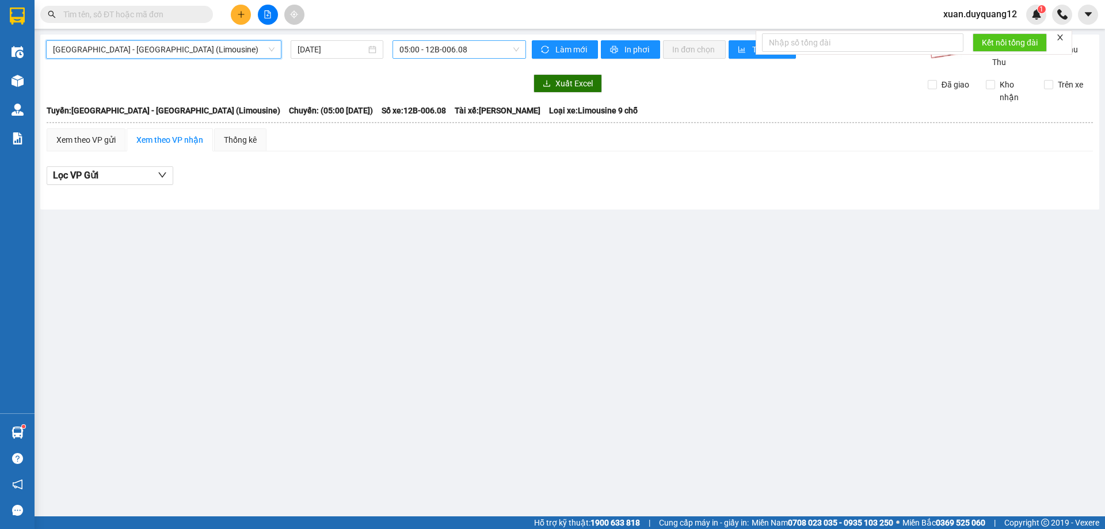
click at [457, 47] on span "05:00 - 12B-006.08" at bounding box center [459, 49] width 120 height 17
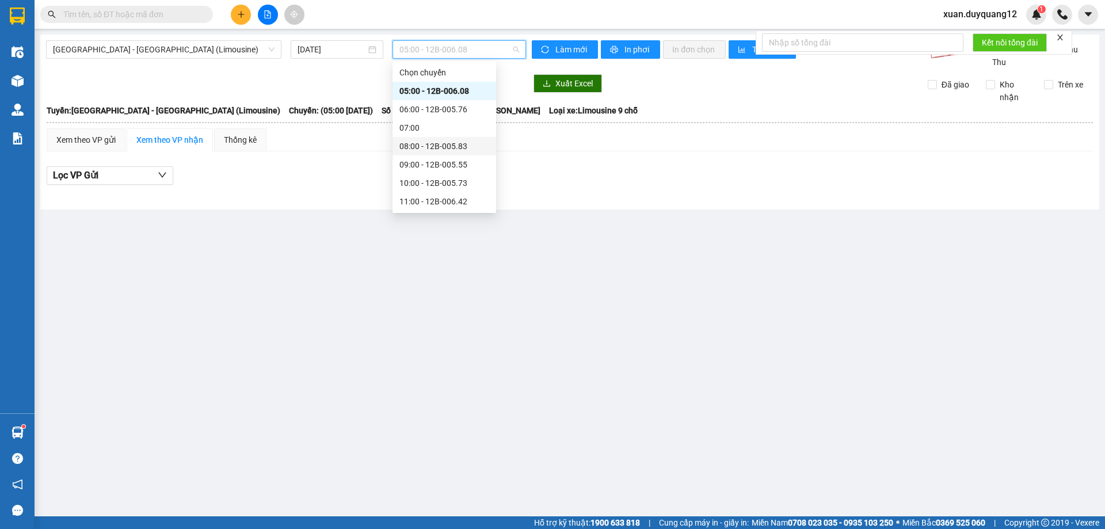
click at [441, 150] on div "08:00 - 12B-005.83" at bounding box center [444, 146] width 90 height 13
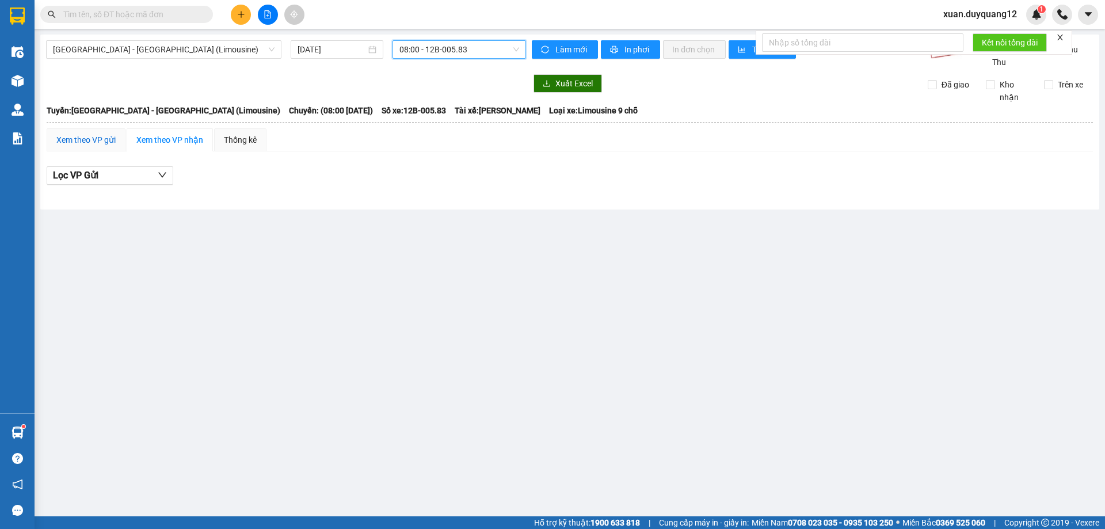
click at [100, 146] on div "Xem theo VP gửi" at bounding box center [85, 139] width 59 height 13
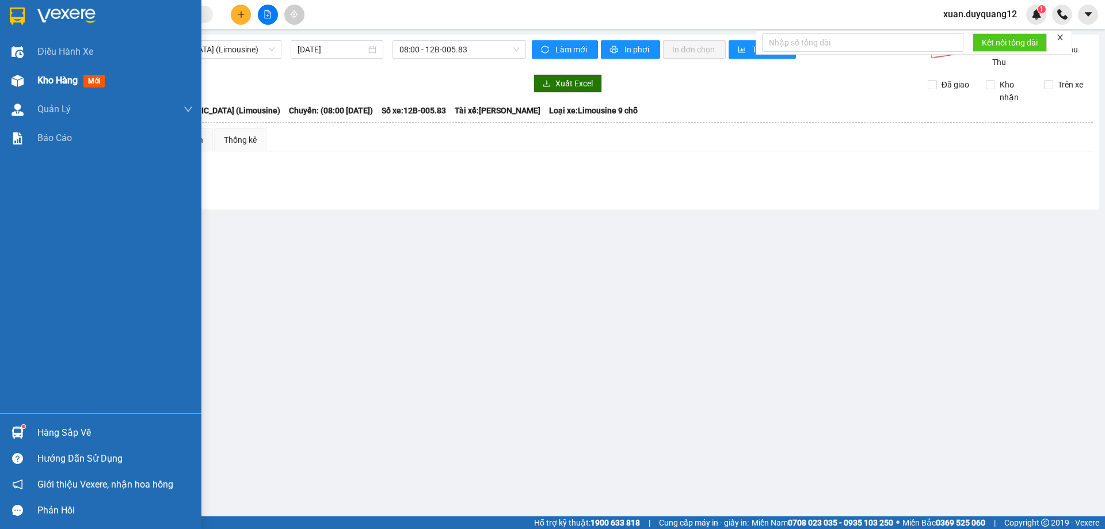
click at [29, 82] on div "Kho hàng mới" at bounding box center [100, 80] width 201 height 29
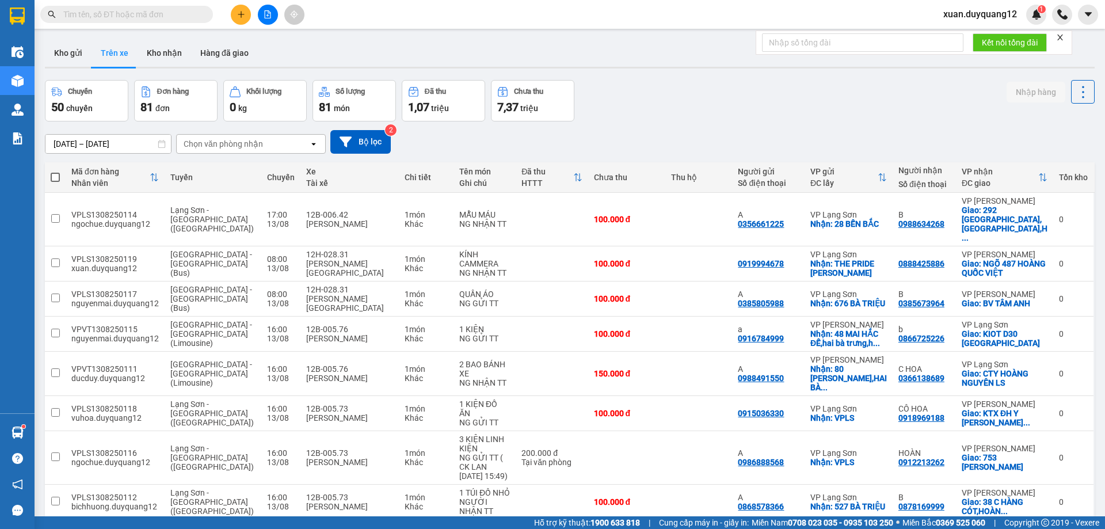
click at [258, 18] on div at bounding box center [267, 15] width 86 height 20
click at [263, 18] on button at bounding box center [268, 15] width 20 height 20
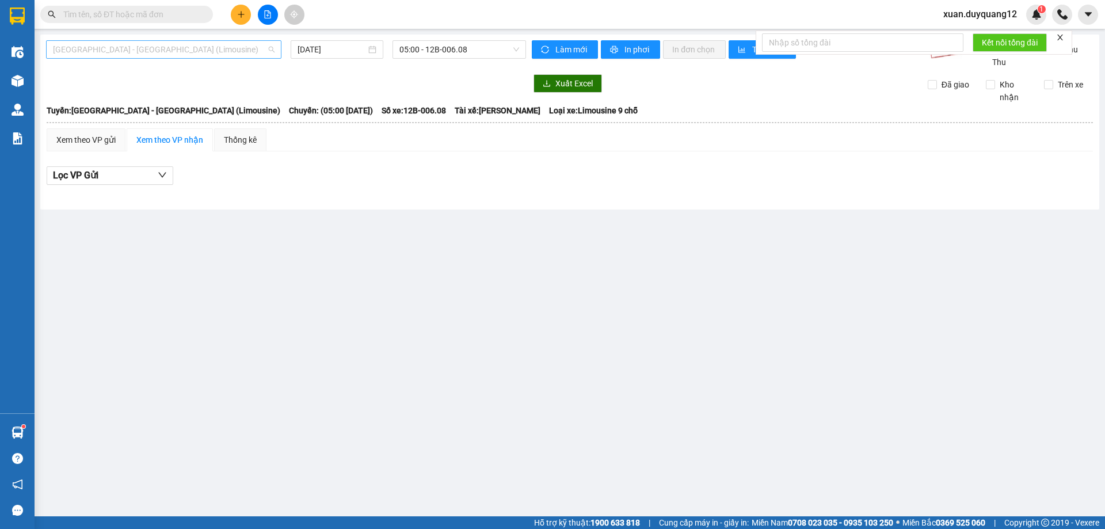
click at [72, 47] on span "Hà Nội - Lạng Sơn (Limousine)" at bounding box center [164, 49] width 222 height 17
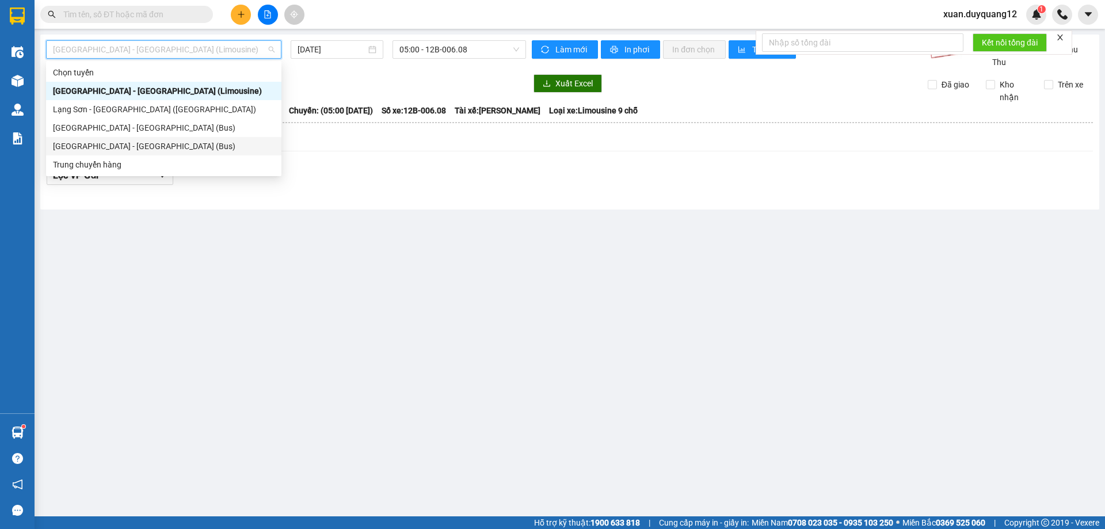
click at [114, 146] on div "Lạng Sơn - Hà Nội (Bus)" at bounding box center [164, 146] width 222 height 13
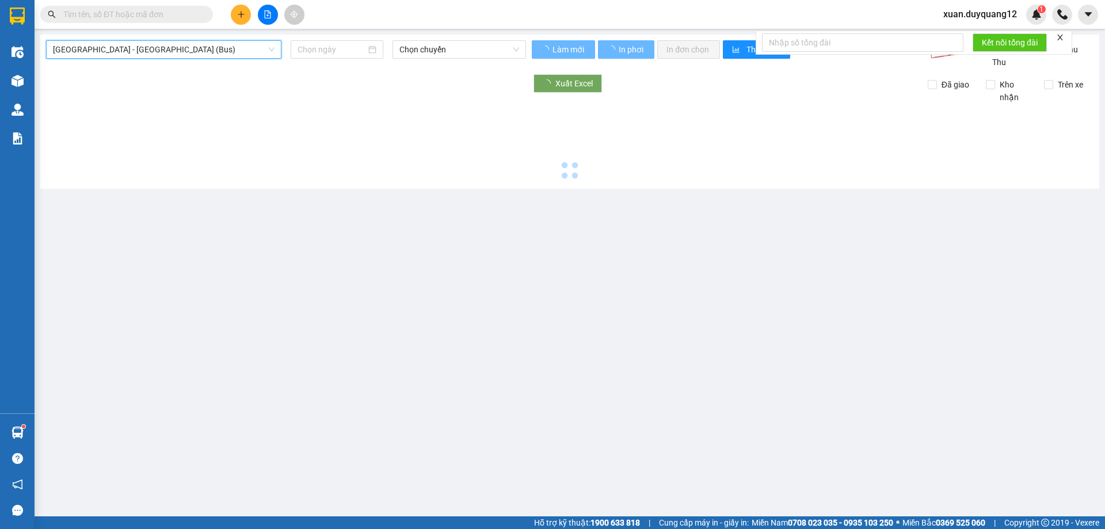
type input "[DATE]"
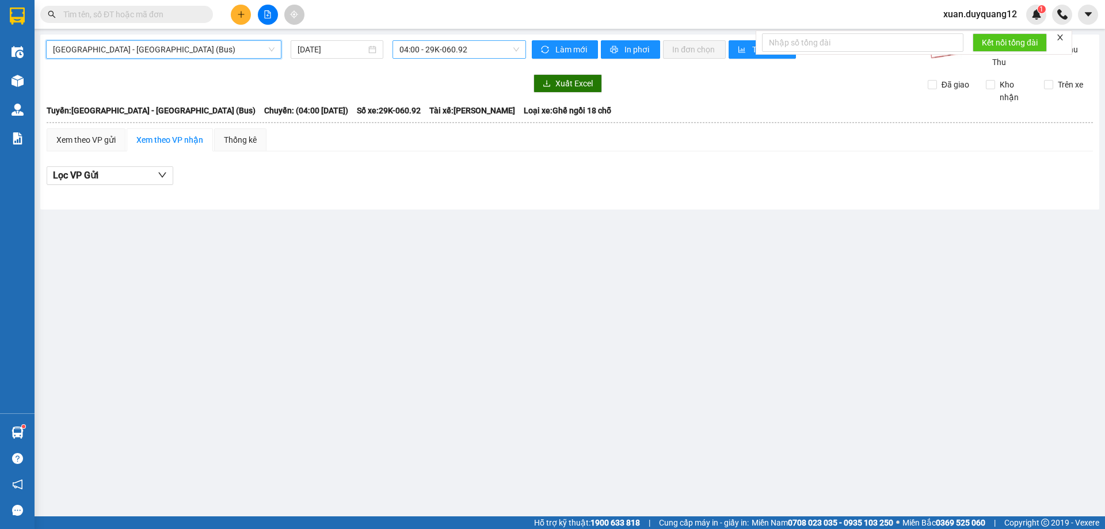
click at [423, 51] on span "04:00 - 29K-060.92" at bounding box center [459, 49] width 120 height 17
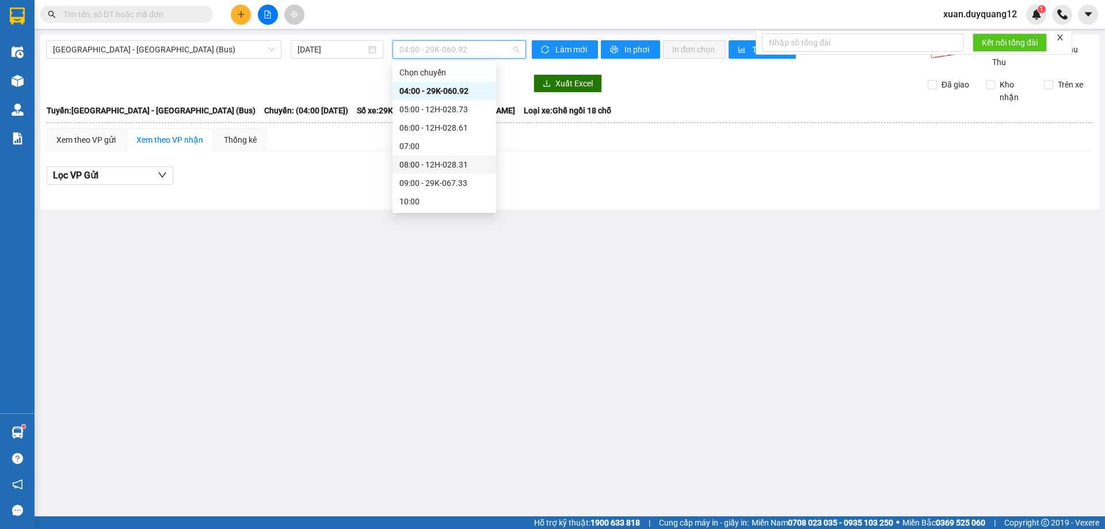
click at [438, 164] on div "08:00 - 12H-028.31" at bounding box center [444, 164] width 90 height 13
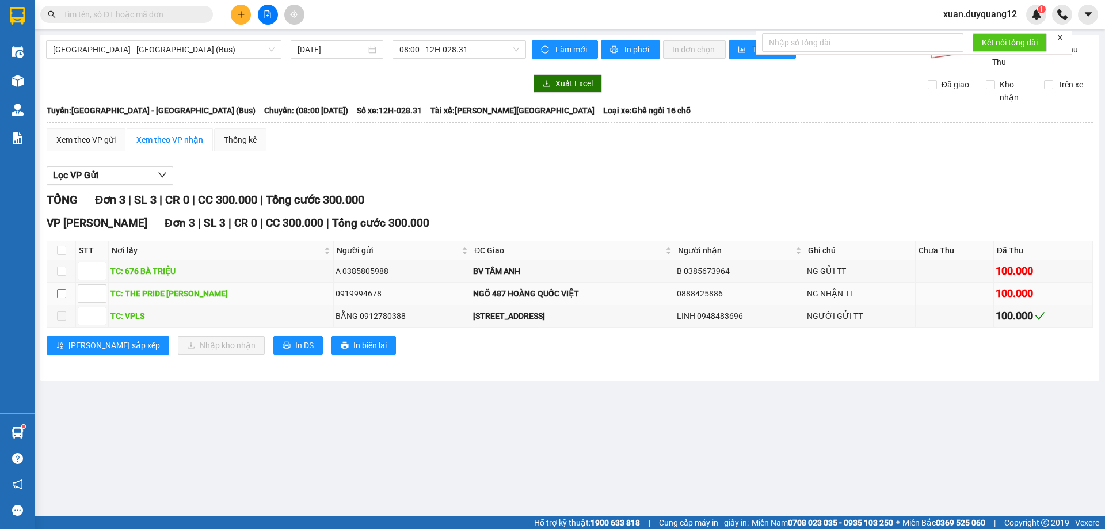
click at [64, 298] on input "checkbox" at bounding box center [61, 293] width 9 height 9
checkbox input "true"
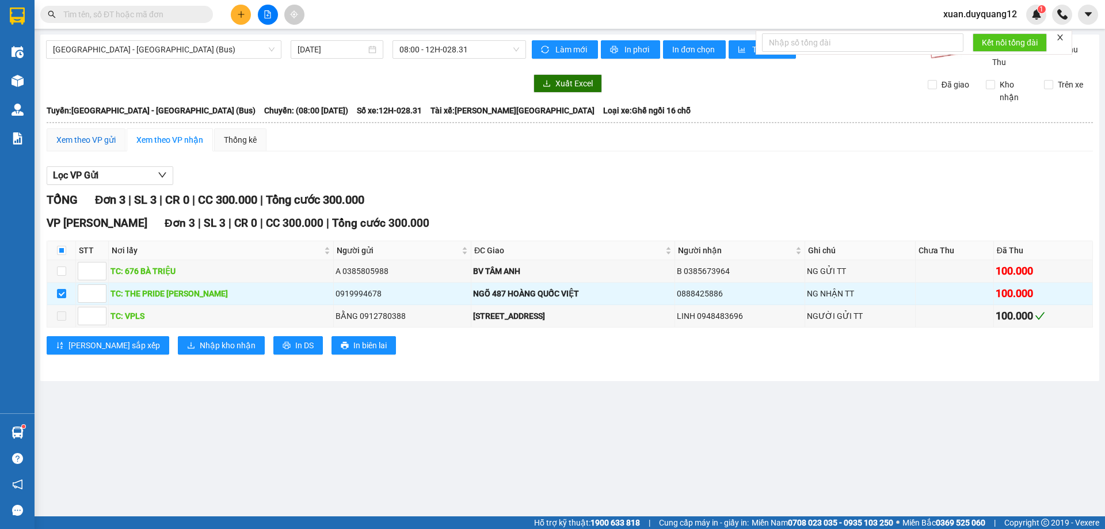
click at [100, 146] on div "Xem theo VP gửi" at bounding box center [85, 139] width 59 height 13
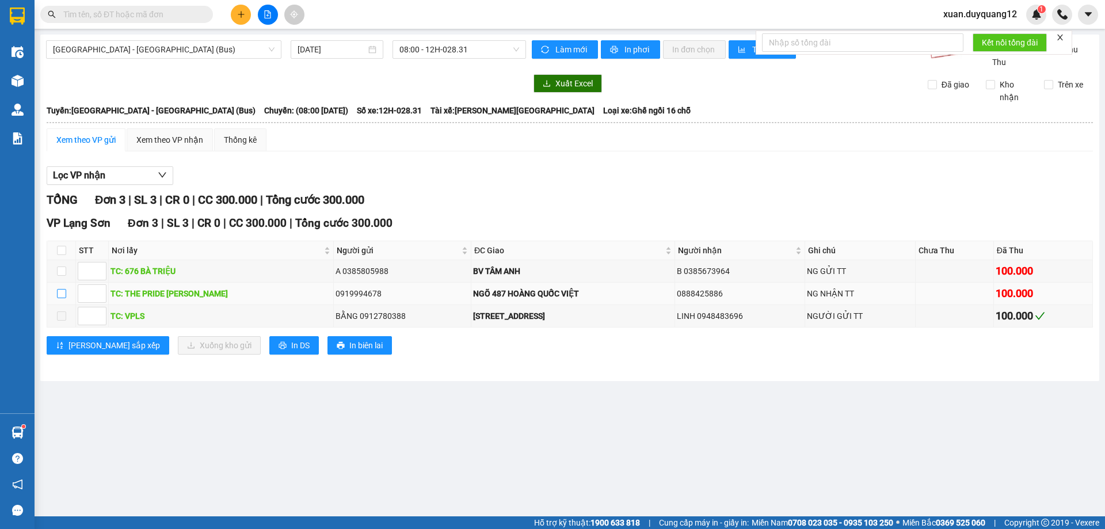
click at [59, 300] on label at bounding box center [61, 293] width 9 height 13
click at [66, 298] on input "checkbox" at bounding box center [61, 293] width 9 height 9
checkbox input "true"
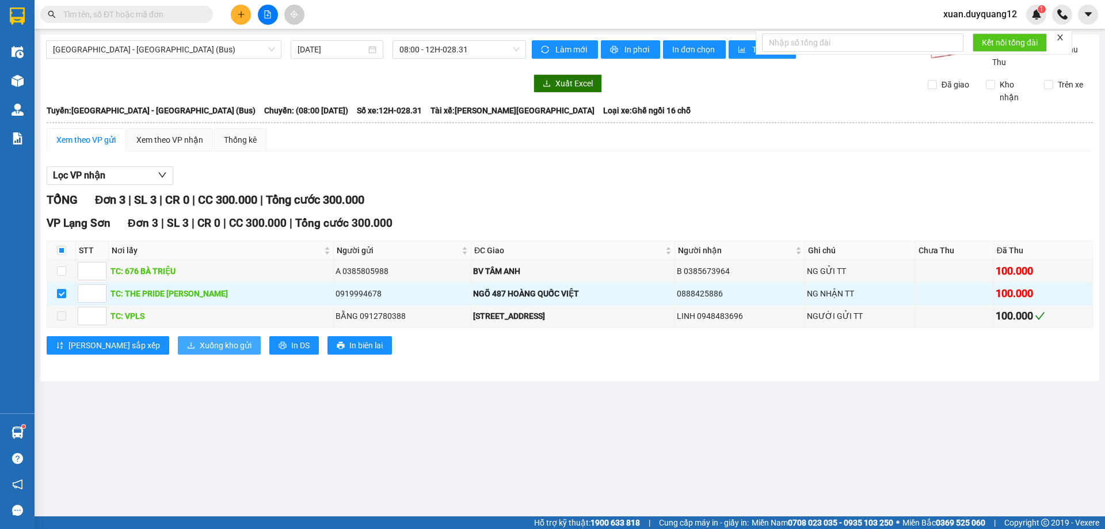
click at [200, 352] on span "Xuống kho gửi" at bounding box center [226, 345] width 52 height 13
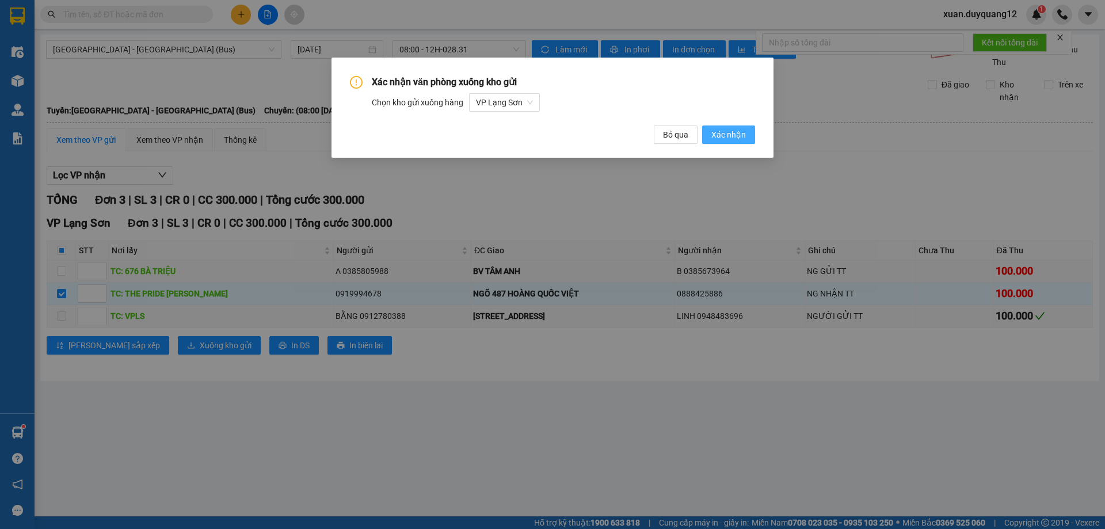
click at [720, 135] on span "Xác nhận" at bounding box center [728, 134] width 35 height 13
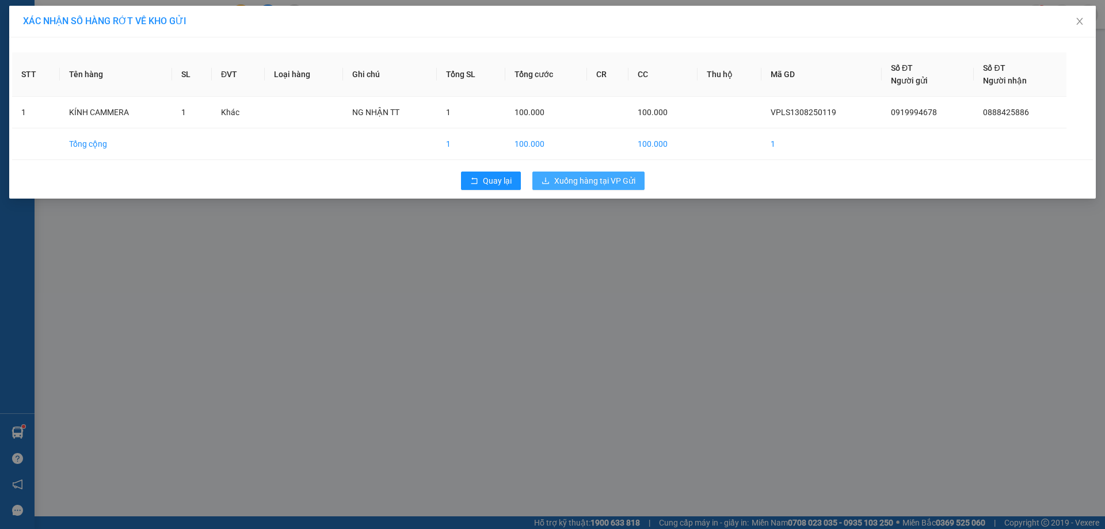
click at [632, 186] on span "Xuống hàng tại VP Gửi" at bounding box center [594, 180] width 81 height 13
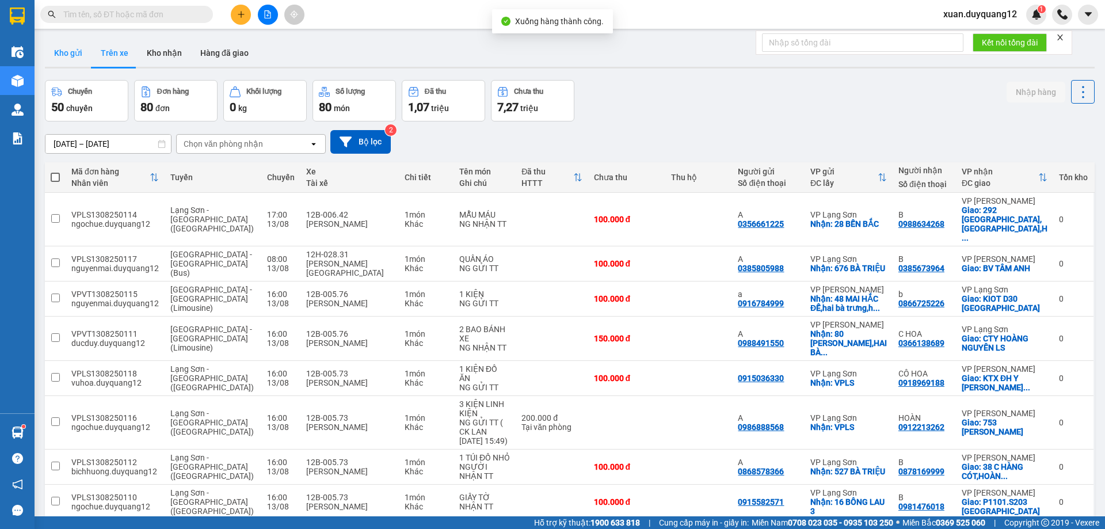
click at [62, 54] on button "Kho gửi" at bounding box center [68, 53] width 47 height 28
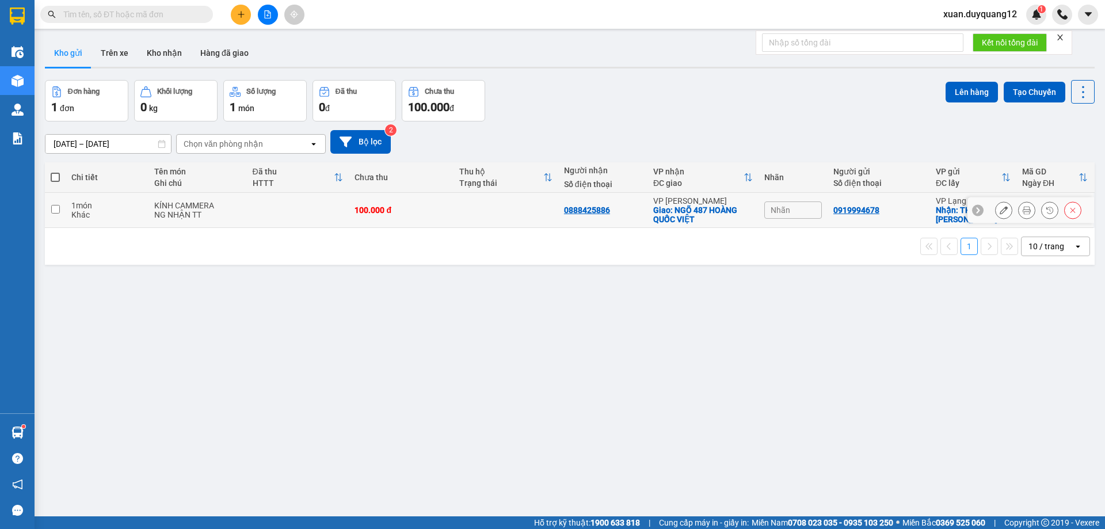
click at [889, 209] on div "0919994678" at bounding box center [878, 209] width 91 height 9
checkbox input "true"
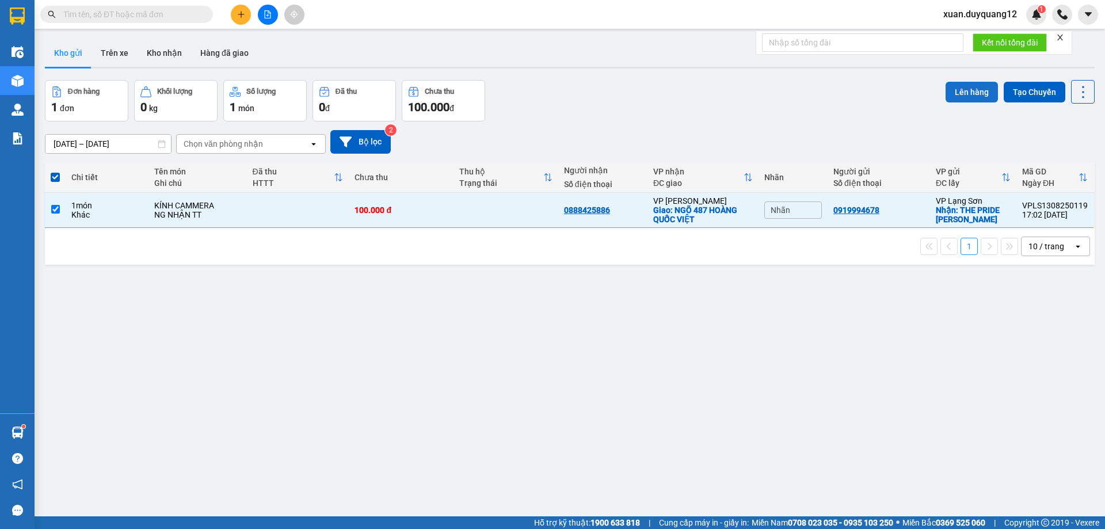
click at [949, 89] on button "Lên hàng" at bounding box center [971, 92] width 52 height 21
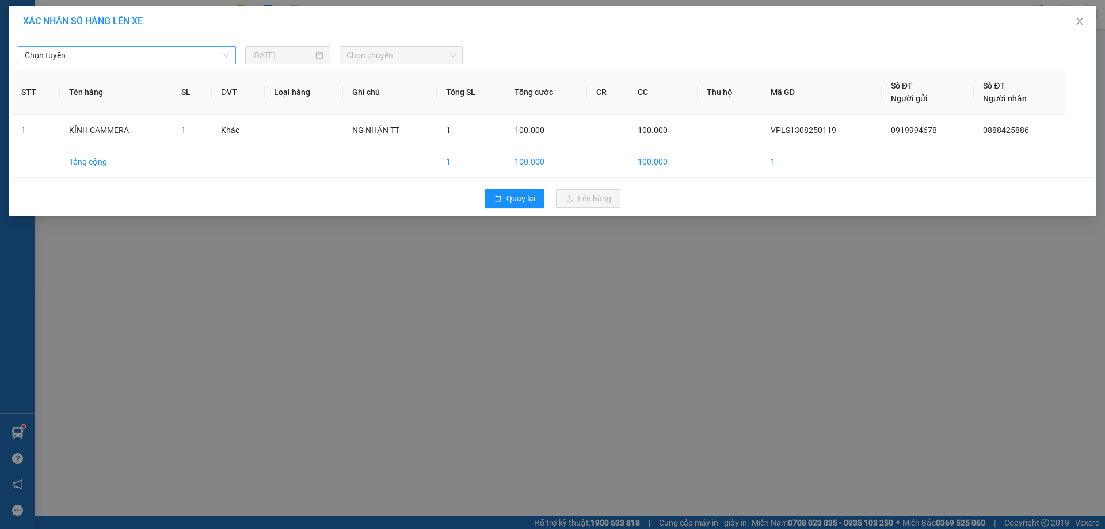
click at [114, 51] on span "Chọn tuyến" at bounding box center [127, 55] width 204 height 17
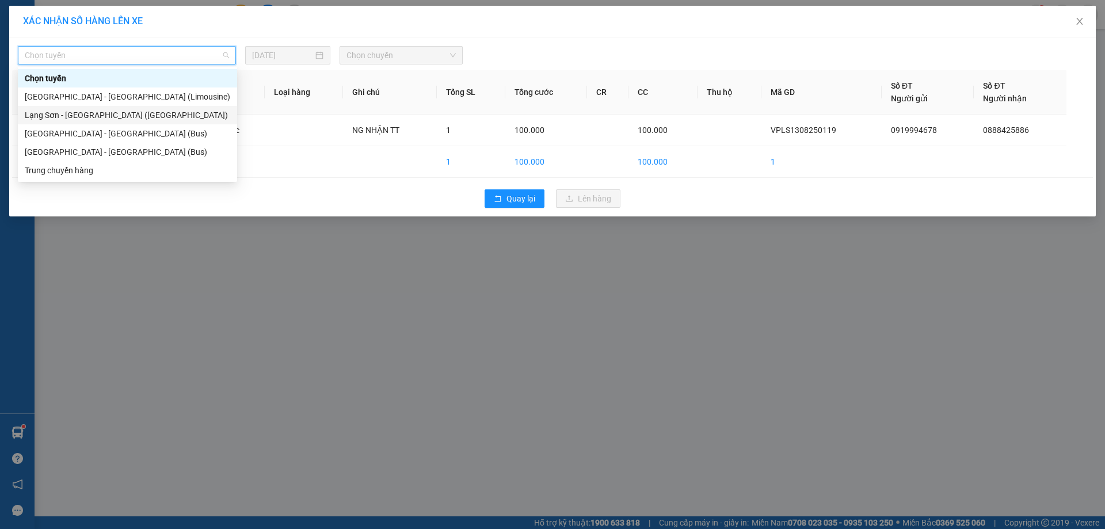
click at [111, 113] on div "Lạng Sơn - Hà Nội (Limousine)" at bounding box center [127, 115] width 205 height 13
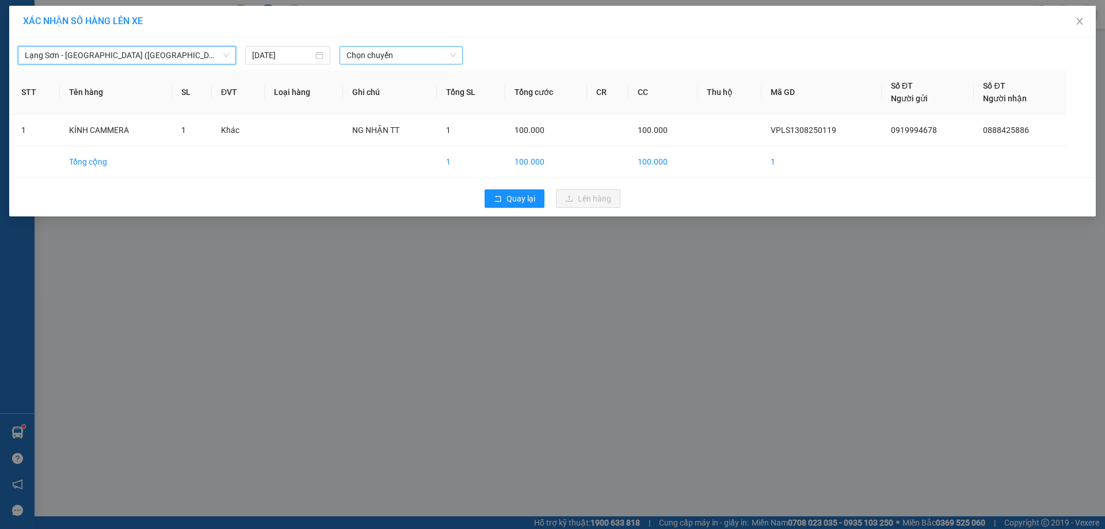
click at [403, 55] on span "Chọn chuyến" at bounding box center [400, 55] width 109 height 17
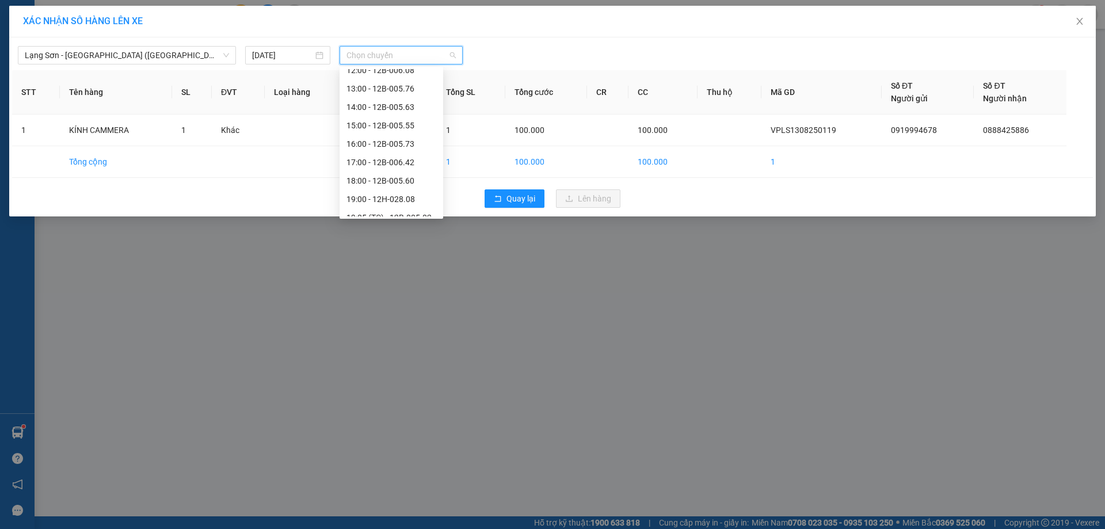
scroll to position [184, 0]
click at [394, 169] on div "18:00 - 12B-005.60" at bounding box center [391, 170] width 90 height 13
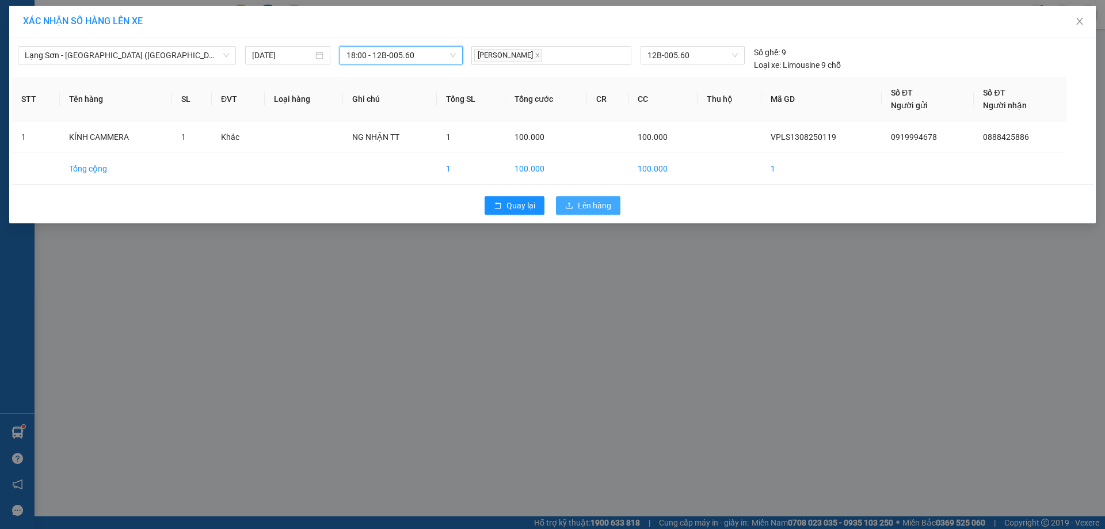
click at [598, 200] on span "Lên hàng" at bounding box center [594, 205] width 33 height 13
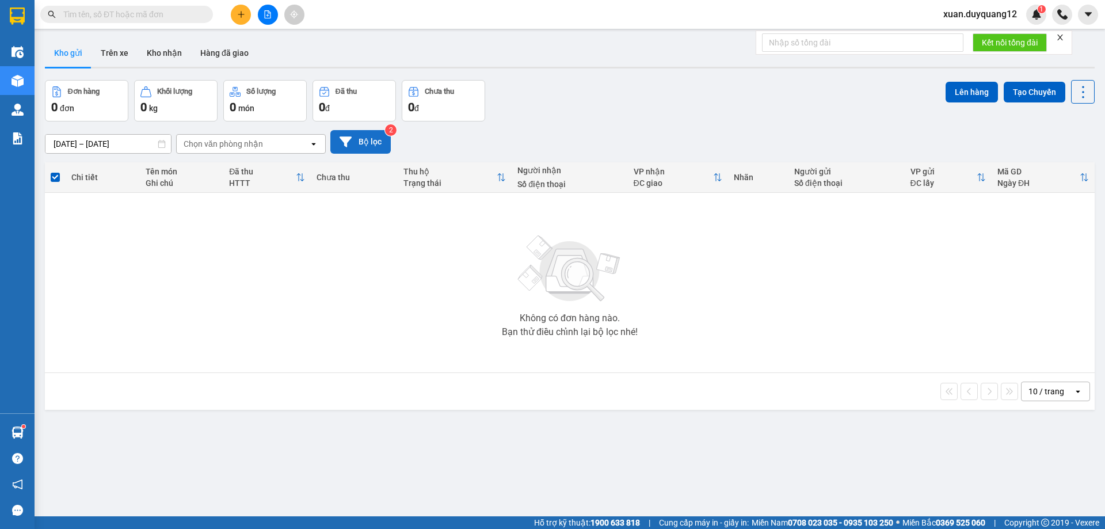
drag, startPoint x: 383, startPoint y: 113, endPoint x: 365, endPoint y: 147, distance: 38.1
click at [381, 116] on button "Đã thu 0 đ" at bounding box center [353, 100] width 83 height 41
click at [365, 147] on button "Bộ lọc" at bounding box center [360, 142] width 60 height 24
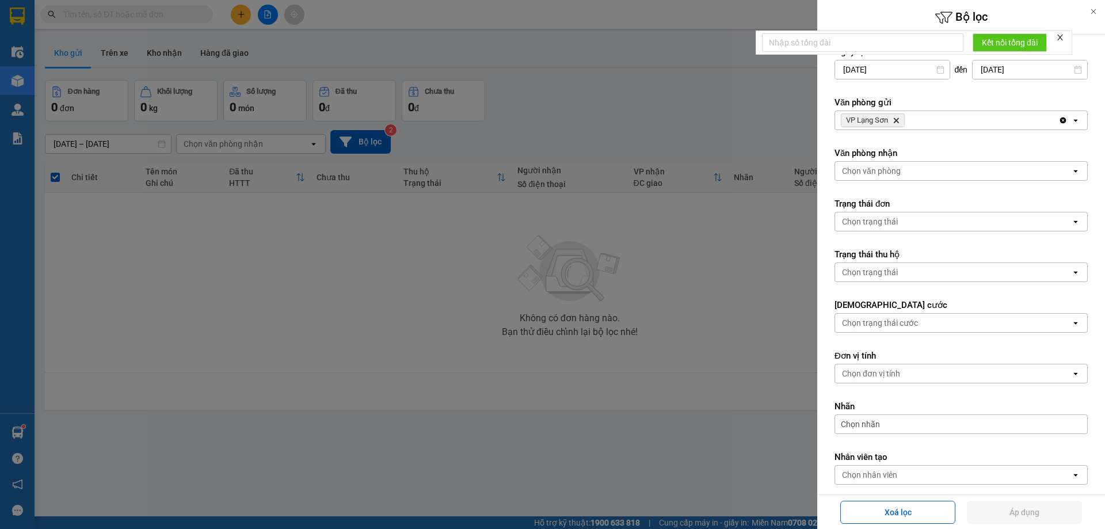
click at [898, 119] on icon "VP Lạng Sơn, close by backspace" at bounding box center [895, 120] width 5 height 5
drag, startPoint x: 896, startPoint y: 119, endPoint x: 887, endPoint y: 125, distance: 10.9
click at [895, 120] on div "Chọn văn phòng" at bounding box center [871, 120] width 59 height 12
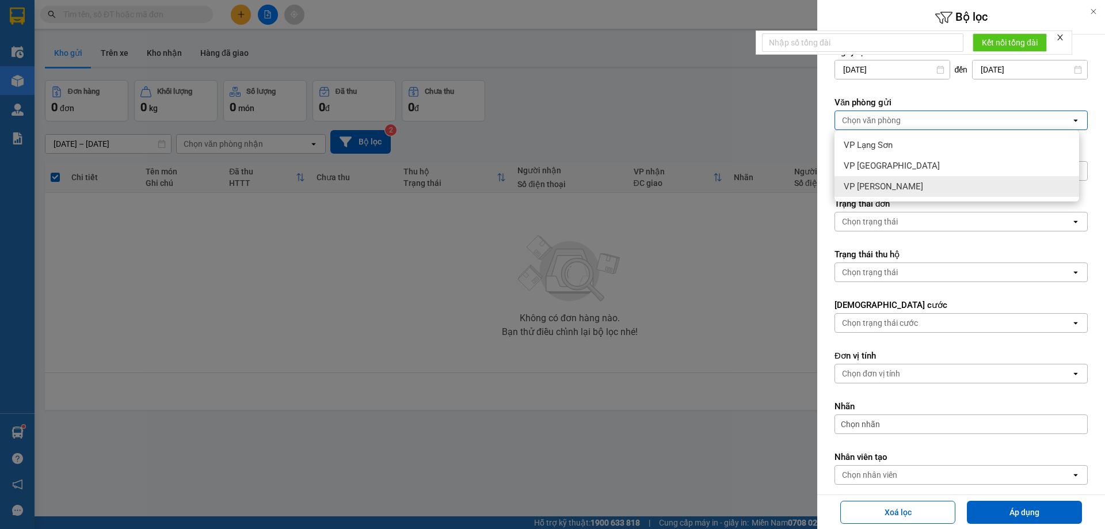
click at [873, 184] on span "VP [PERSON_NAME]" at bounding box center [882, 187] width 79 height 12
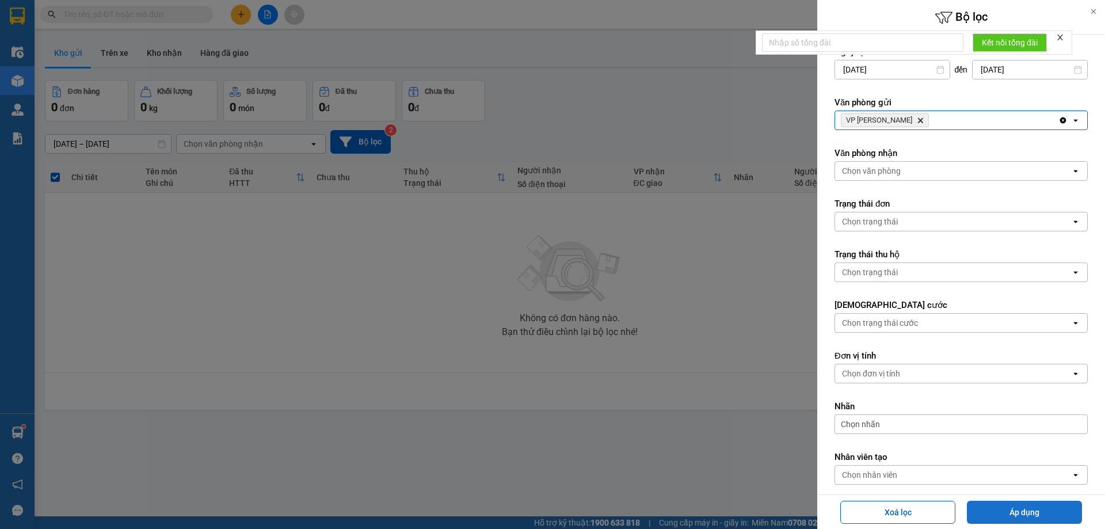
click at [1013, 519] on button "Áp dụng" at bounding box center [1024, 512] width 115 height 23
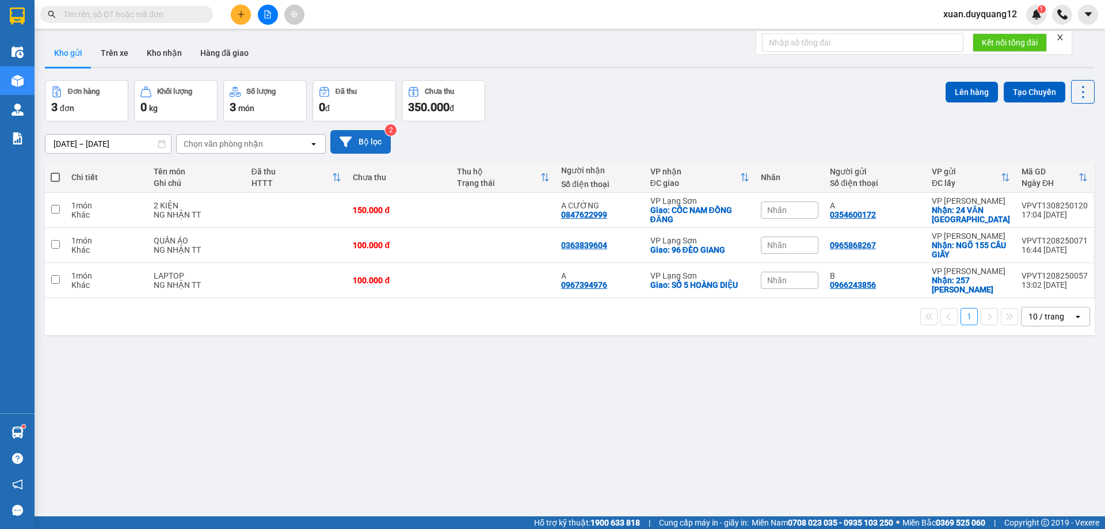
click at [343, 138] on icon at bounding box center [345, 141] width 12 height 10
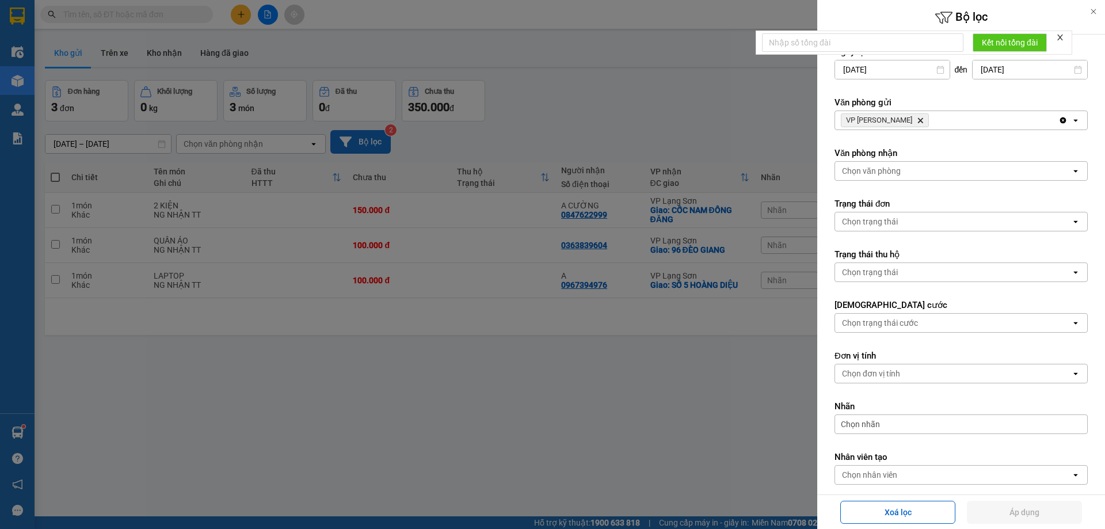
drag, startPoint x: 686, startPoint y: 396, endPoint x: 650, endPoint y: 382, distance: 39.0
click at [685, 396] on div at bounding box center [552, 264] width 1105 height 529
